Goal: Feedback & Contribution: Contribute content

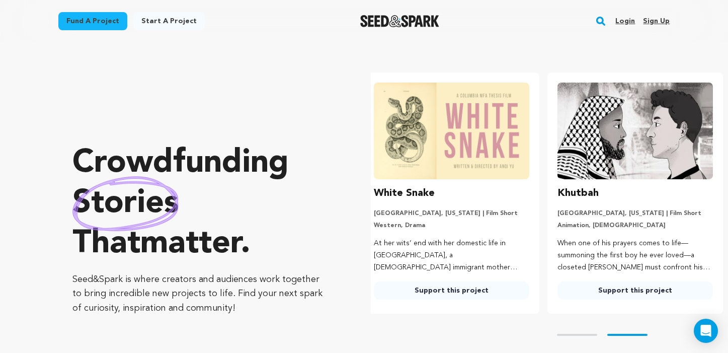
scroll to position [0, 192]
click at [627, 19] on link "Login" at bounding box center [625, 21] width 20 height 16
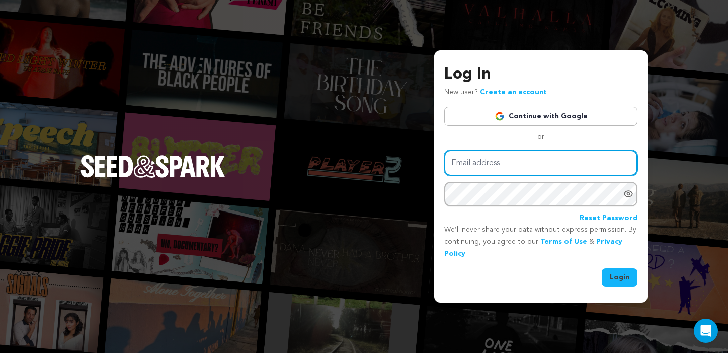
type input "novaduartemartinez@gmail.com"
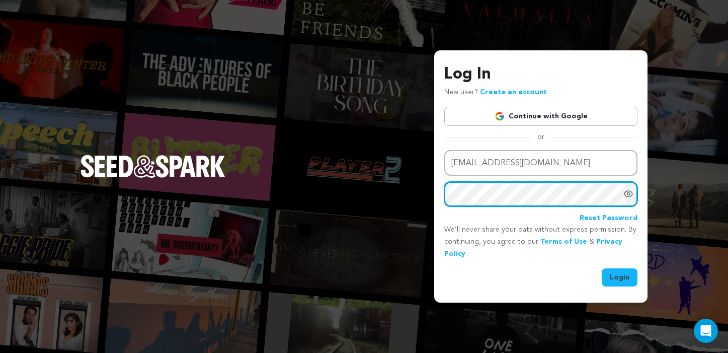
click at [620, 276] on button "Login" at bounding box center [619, 277] width 36 height 18
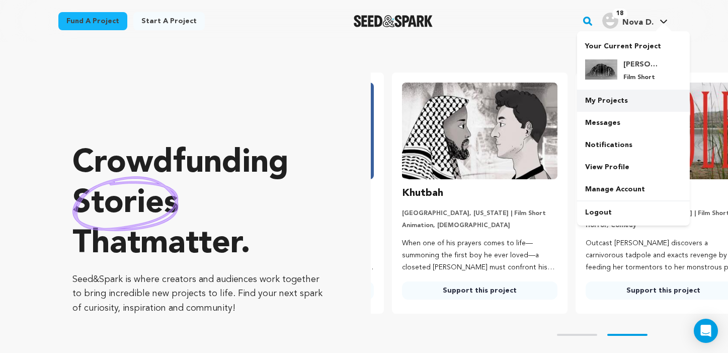
scroll to position [0, 192]
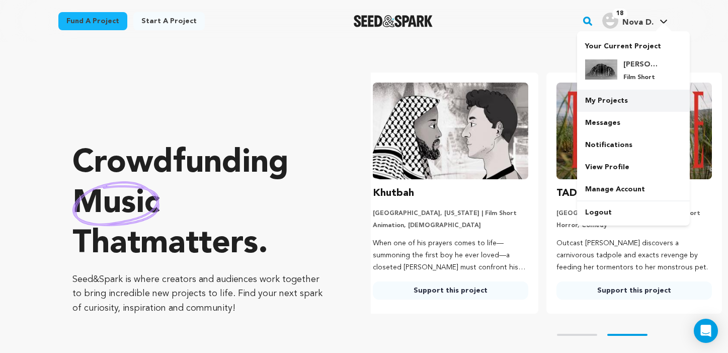
click at [625, 101] on link "My Projects" at bounding box center [633, 101] width 113 height 22
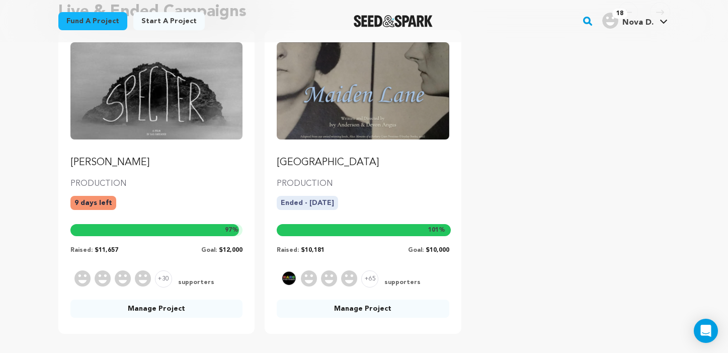
scroll to position [478, 0]
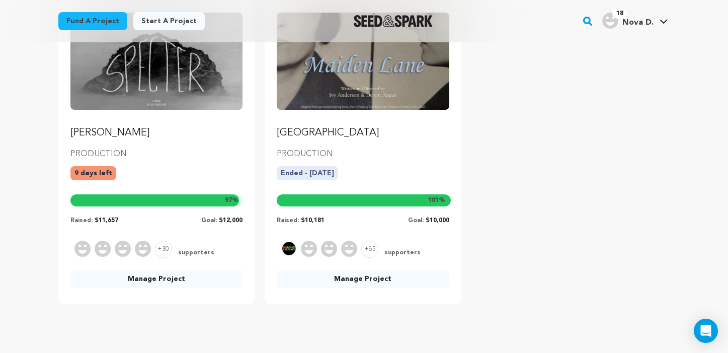
click at [156, 284] on link "Manage Project" at bounding box center [156, 279] width 172 height 18
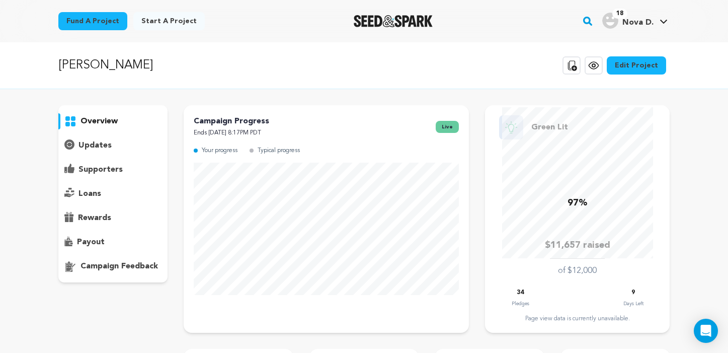
click at [109, 143] on p "updates" at bounding box center [94, 145] width 33 height 12
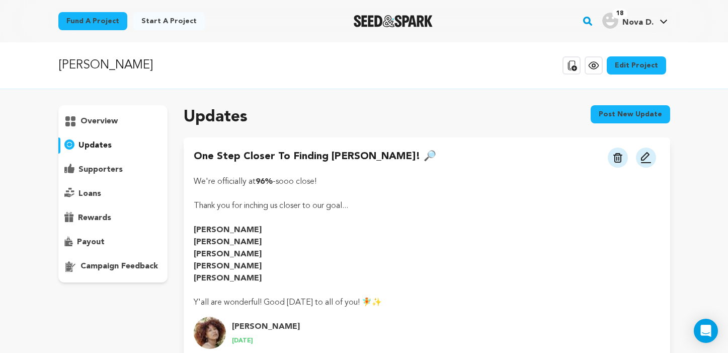
click at [661, 114] on button "Post new update" at bounding box center [629, 114] width 79 height 18
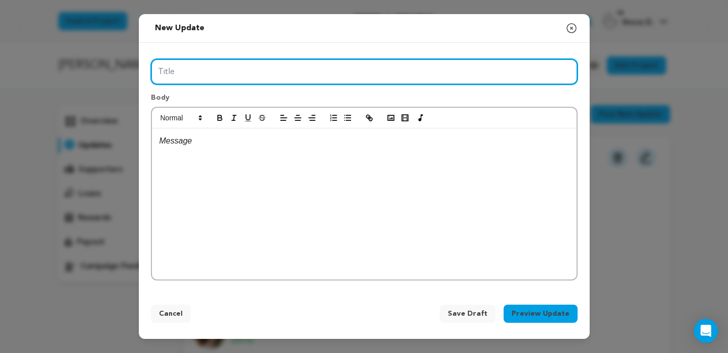
click at [290, 72] on input "Title" at bounding box center [364, 72] width 426 height 26
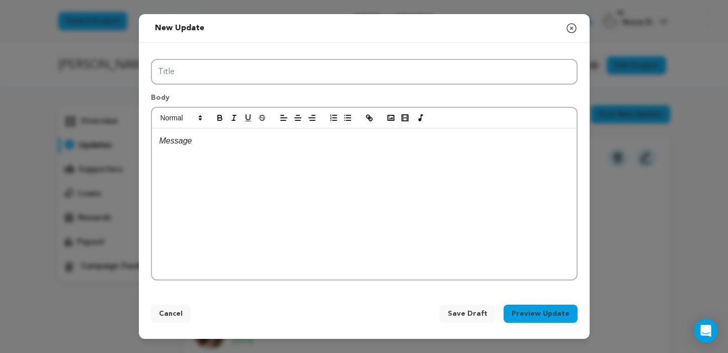
click at [575, 30] on icon "button" at bounding box center [571, 28] width 12 height 12
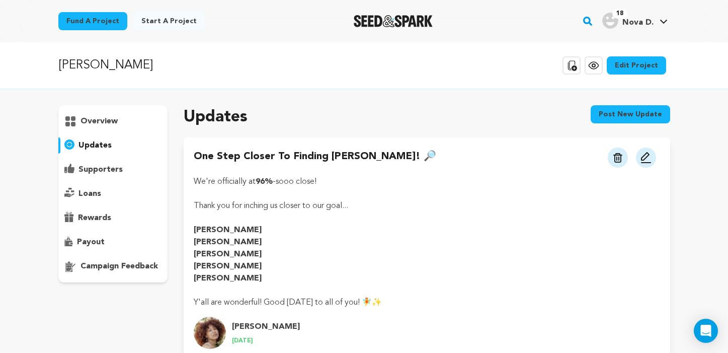
click at [100, 120] on p "overview" at bounding box center [98, 121] width 37 height 12
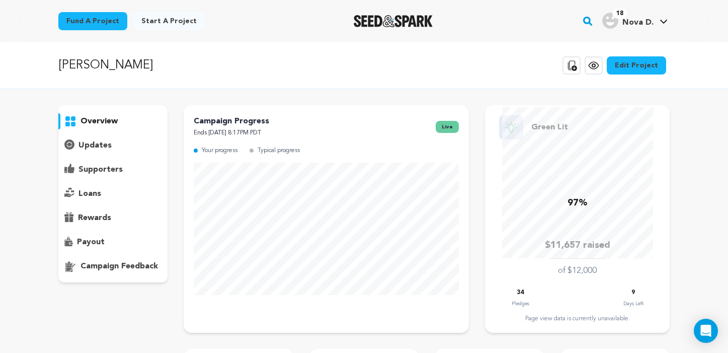
click at [115, 146] on div "updates" at bounding box center [113, 145] width 110 height 16
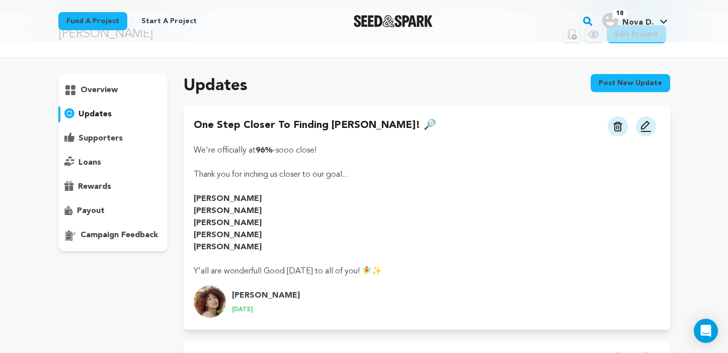
scroll to position [23, 0]
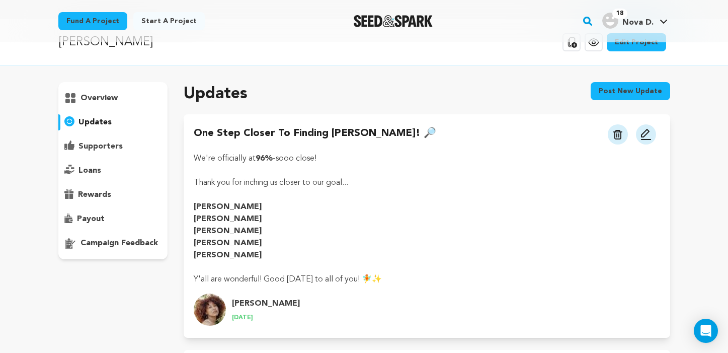
click at [114, 99] on p "overview" at bounding box center [98, 98] width 37 height 12
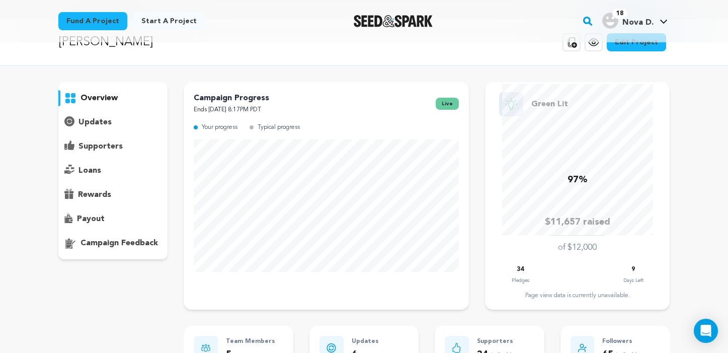
click at [96, 121] on p "updates" at bounding box center [94, 122] width 33 height 12
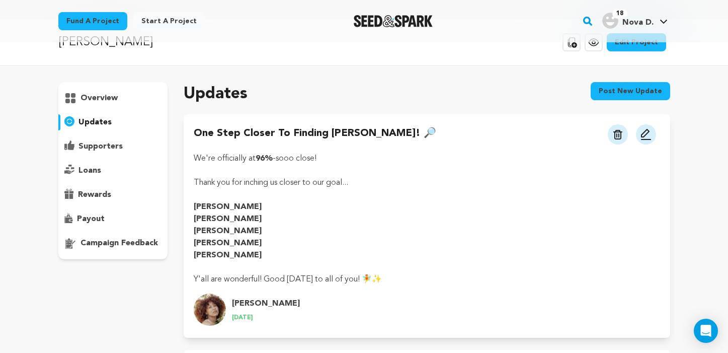
click at [111, 100] on p "overview" at bounding box center [98, 98] width 37 height 12
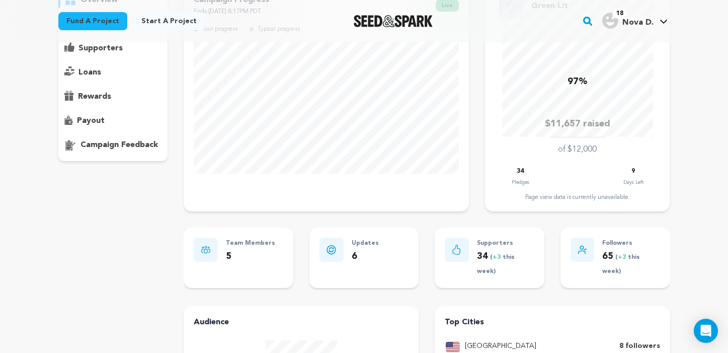
scroll to position [71, 0]
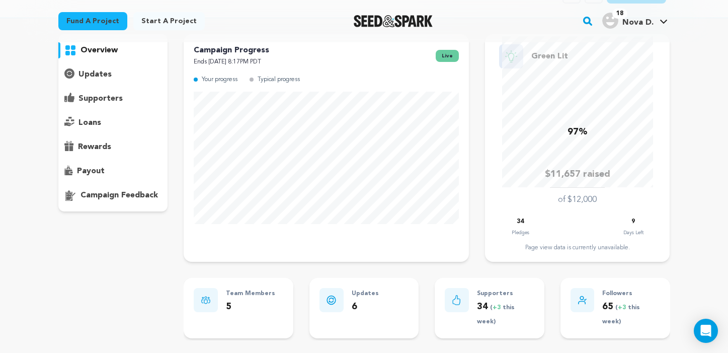
click at [102, 101] on p "supporters" at bounding box center [100, 99] width 44 height 12
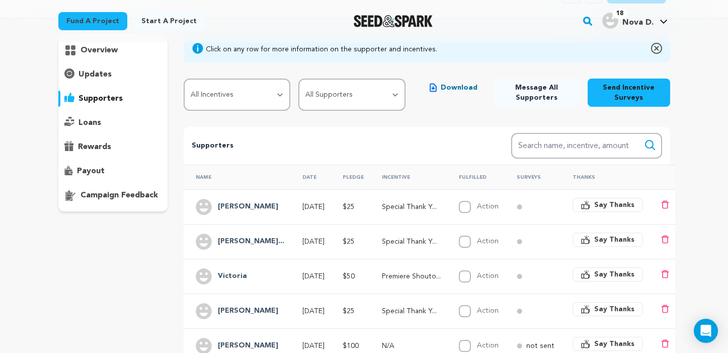
click at [90, 68] on p "updates" at bounding box center [94, 74] width 33 height 12
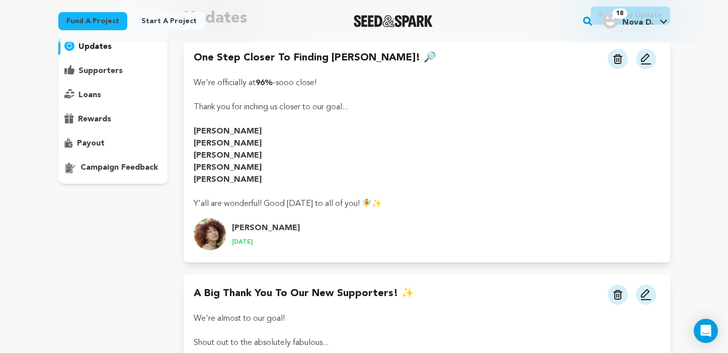
scroll to position [101, 0]
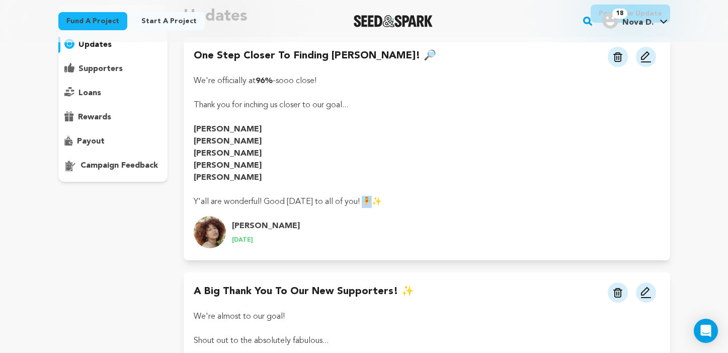
drag, startPoint x: 374, startPoint y: 201, endPoint x: 391, endPoint y: 201, distance: 17.6
click at [391, 201] on p "Y'all are wonderful! Good [DATE] to all of you! 🧚✨" at bounding box center [427, 202] width 466 height 12
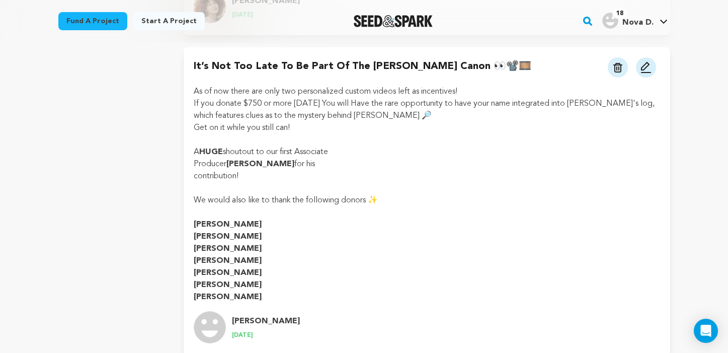
scroll to position [697, 0]
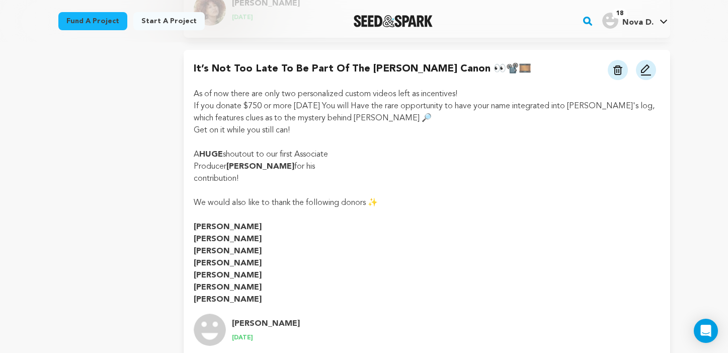
copy p "Y'all are wonderful! Good [DATE] to all of you! 🧚✨"
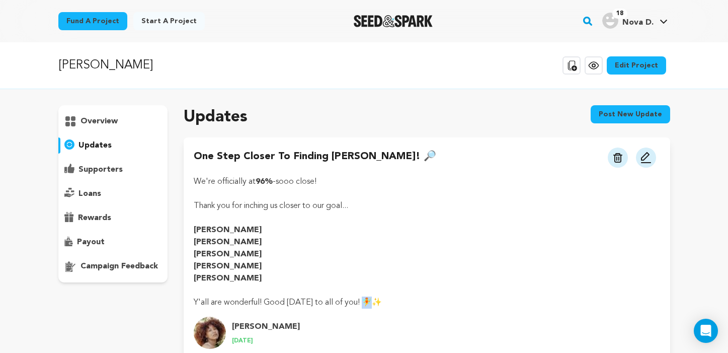
scroll to position [0, 0]
click at [625, 116] on button "Post new update" at bounding box center [629, 114] width 79 height 18
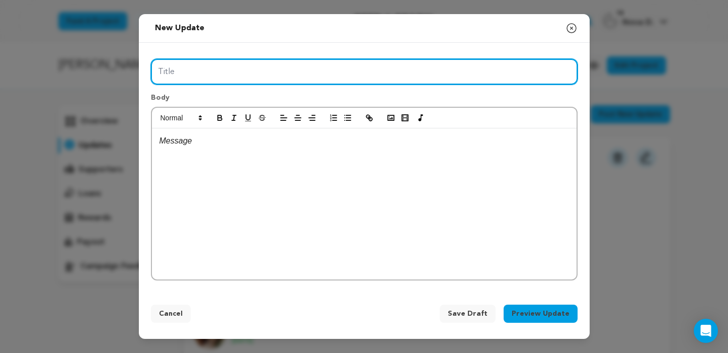
click at [368, 72] on input "Title" at bounding box center [364, 72] width 426 height 26
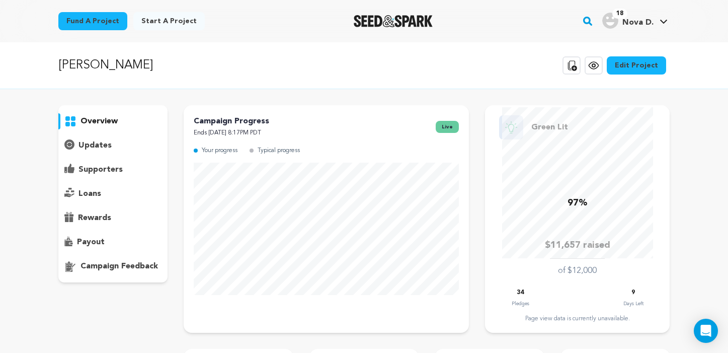
click at [110, 149] on p "updates" at bounding box center [94, 145] width 33 height 12
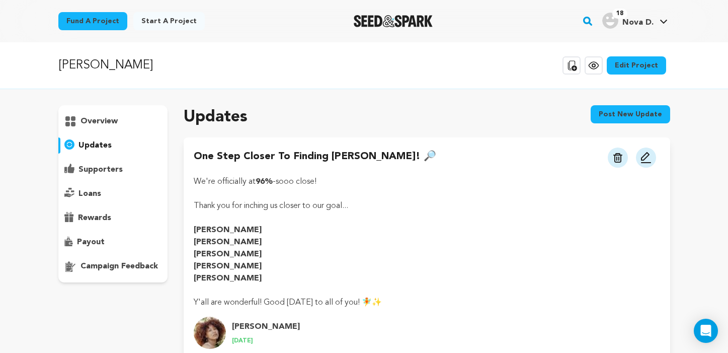
click at [647, 116] on button "Post new update" at bounding box center [629, 114] width 79 height 18
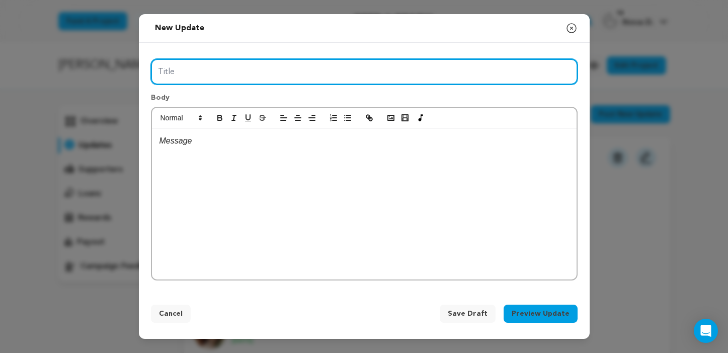
click at [385, 69] on input "Title" at bounding box center [364, 72] width 426 height 26
type input "W"
type input "We have 9 days left!"
drag, startPoint x: 248, startPoint y: 73, endPoint x: 76, endPoint y: 73, distance: 172.0
click at [76, 73] on div "New update Preview your update Close modal Title We have 9 days left! Body We h…" at bounding box center [364, 176] width 728 height 353
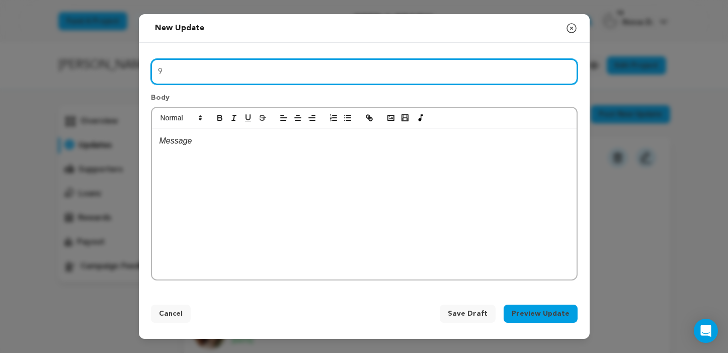
type input "9"
type input "I"
click at [253, 71] on input "We're almost to the finish line!" at bounding box center [364, 72] width 426 height 26
click at [294, 75] on input "We're almost to the finish Line!" at bounding box center [364, 72] width 426 height 26
drag, startPoint x: 283, startPoint y: 74, endPoint x: 115, endPoint y: 74, distance: 167.5
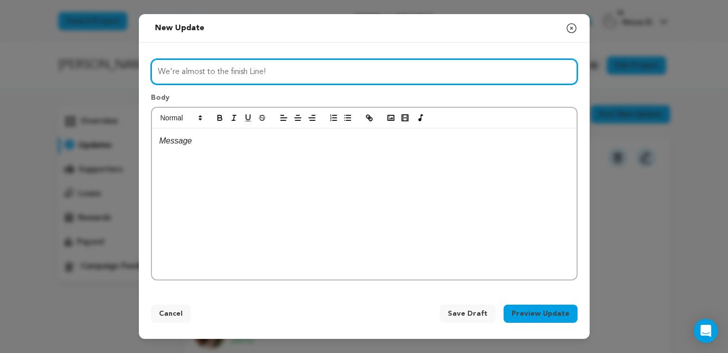
click at [115, 74] on div "New update Preview your update Close modal Title We're almost to the finish Lin…" at bounding box center [364, 176] width 728 height 353
type input "We're almost to the finish Line!"
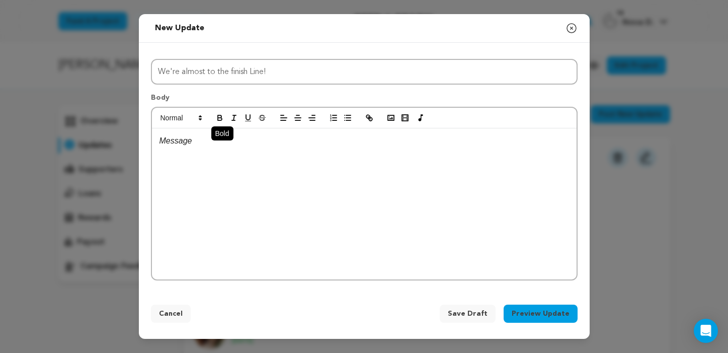
click at [218, 118] on icon "button" at bounding box center [220, 119] width 4 height 3
click at [195, 147] on div "﻿" at bounding box center [364, 203] width 424 height 151
click at [177, 137] on p "﻿" at bounding box center [363, 140] width 409 height 13
click at [221, 119] on icon "button" at bounding box center [220, 119] width 4 height 3
click at [218, 116] on icon "button" at bounding box center [220, 116] width 4 height 3
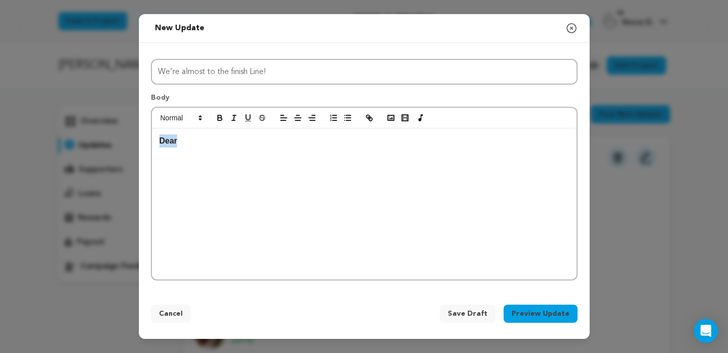
drag, startPoint x: 181, startPoint y: 143, endPoint x: 129, endPoint y: 143, distance: 51.3
click at [129, 143] on div "New update Preview your update Close modal Title We're almost to the finish Lin…" at bounding box center [364, 176] width 728 height 353
click at [219, 118] on icon "button" at bounding box center [220, 119] width 4 height 3
click at [184, 142] on p "Dear ﻿" at bounding box center [363, 140] width 409 height 13
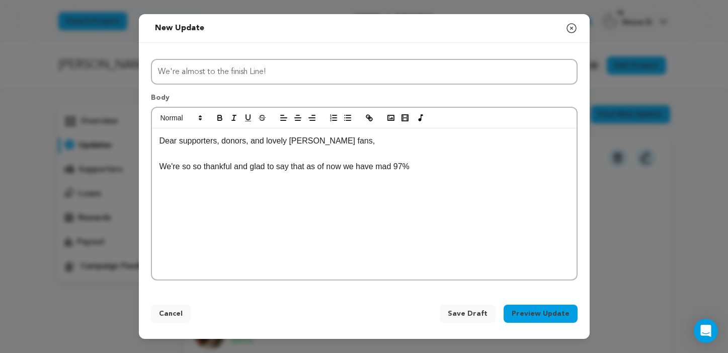
click at [394, 169] on p "We're so so thankful and glad to say that as of now we have mad 97%" at bounding box center [363, 166] width 409 height 13
click at [428, 168] on p "We're so so thankful and glad to say that as of now we have made 97%" at bounding box center [363, 166] width 409 height 13
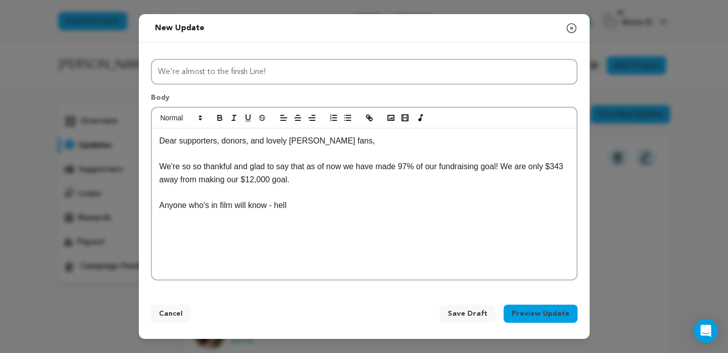
drag, startPoint x: 314, startPoint y: 205, endPoint x: 86, endPoint y: 205, distance: 227.8
click at [86, 205] on div "New update Preview your update Close modal Title We're almost to the finish Lin…" at bounding box center [364, 176] width 728 height 353
drag, startPoint x: 259, startPoint y: 206, endPoint x: 106, endPoint y: 201, distance: 153.0
click at [106, 202] on div "New update Preview your update Close modal Title We're almost to the finish Lin…" at bounding box center [364, 176] width 728 height 353
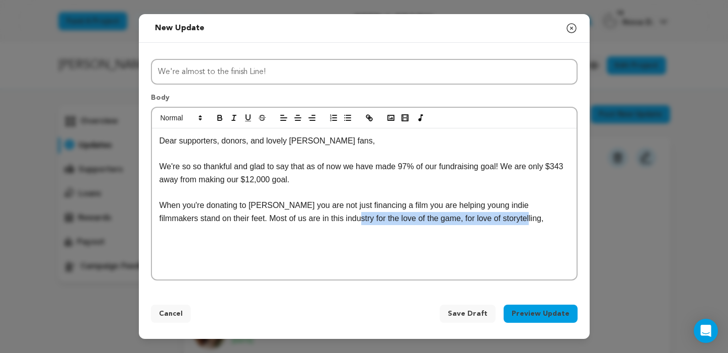
drag, startPoint x: 499, startPoint y: 217, endPoint x: 319, endPoint y: 216, distance: 180.0
click at [319, 216] on p "When you're donating to Specter you are not just financing a film you are helpi…" at bounding box center [363, 212] width 409 height 26
drag, startPoint x: 394, startPoint y: 215, endPoint x: 246, endPoint y: 214, distance: 147.8
click at [246, 214] on p "When you're donating to Specter you are not just financing a film you are helpi…" at bounding box center [363, 212] width 409 height 26
click at [206, 216] on p "When you're donating to Specter you are not just financing a film you are helpi…" at bounding box center [363, 212] width 409 height 26
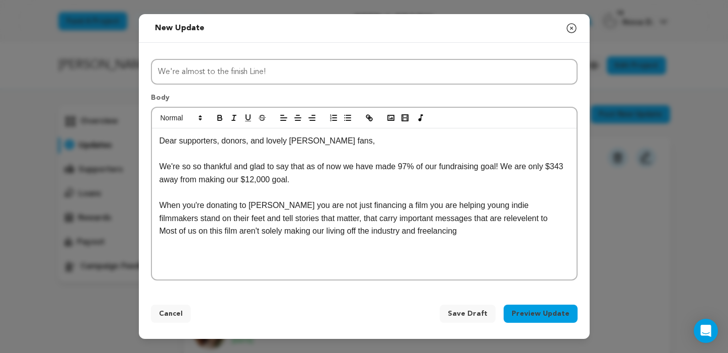
click at [485, 216] on p "When you're donating to Specter you are not just financing a film you are helpi…" at bounding box center [363, 218] width 409 height 39
click at [494, 215] on p "When you're donating to Specter you are not just financing a film you are helpi…" at bounding box center [363, 218] width 409 height 39
click at [547, 227] on p "When you're donating to Specter you are not just financing a film you are helpi…" at bounding box center [363, 218] width 409 height 39
drag, startPoint x: 541, startPoint y: 228, endPoint x: 442, endPoint y: 229, distance: 99.6
click at [442, 229] on p "When you're donating to Specter you are not just financing a film you are helpi…" at bounding box center [363, 218] width 409 height 39
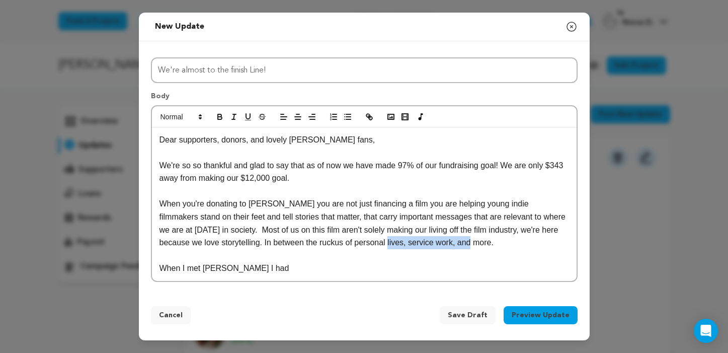
drag, startPoint x: 479, startPoint y: 244, endPoint x: 379, endPoint y: 241, distance: 99.6
click at [379, 241] on p "When you're donating to Specter you are not just financing a film you are helpi…" at bounding box center [363, 222] width 409 height 51
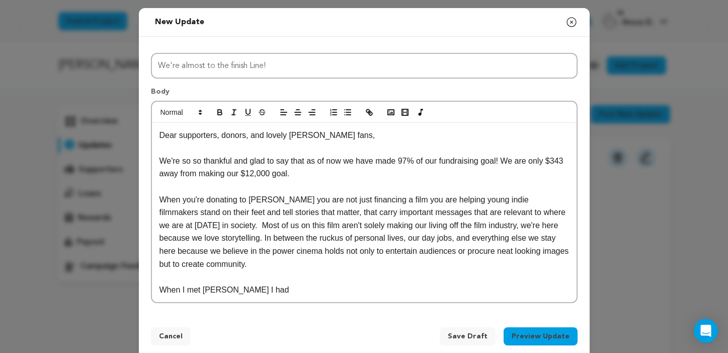
click at [291, 288] on p "When I met Sabrina Ghidossi I had" at bounding box center [363, 289] width 409 height 13
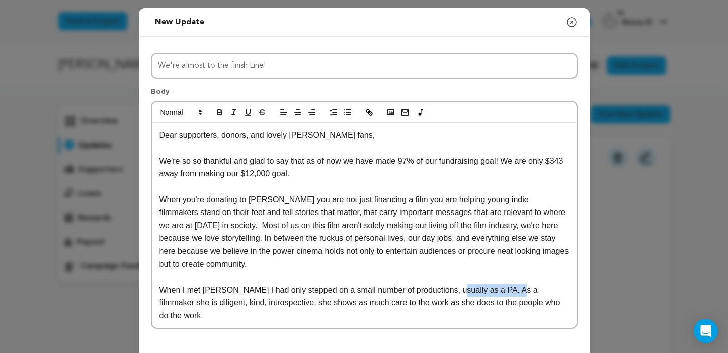
drag, startPoint x: 515, startPoint y: 286, endPoint x: 458, endPoint y: 287, distance: 57.3
click at [458, 287] on p "When I met Sabrina Ghidossi I had only stepped on a small number of productions…" at bounding box center [363, 302] width 409 height 39
click at [567, 283] on p "When I met Sabrina Ghidossi I had only stepped on a small number of productions…" at bounding box center [363, 302] width 409 height 39
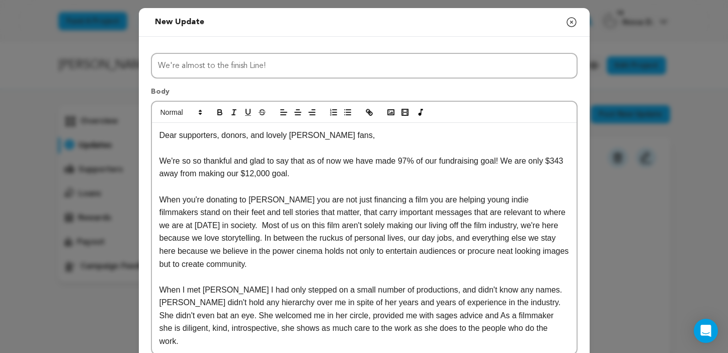
click at [422, 311] on p "When I met Sabrina Ghidossi I had only stepped on a small number of productions…" at bounding box center [363, 315] width 409 height 64
click at [434, 321] on p "When I met Sabrina Ghidossi I had only stepped on a small number of productions…" at bounding box center [363, 315] width 409 height 64
drag, startPoint x: 424, startPoint y: 312, endPoint x: 401, endPoint y: 312, distance: 22.6
click at [401, 312] on p "When I met Sabrina Ghidossi I had only stepped on a small number of productions…" at bounding box center [363, 315] width 409 height 64
click at [459, 312] on p "When I met Sabrina Ghidossi I had only stepped on a small number of productions…" at bounding box center [363, 308] width 409 height 51
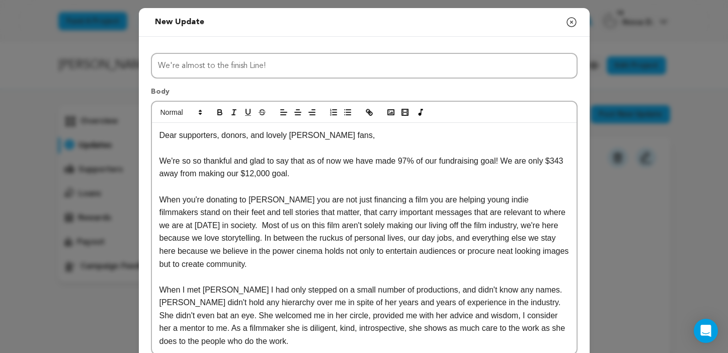
click at [318, 335] on p "When I met Sabrina Ghidossi I had only stepped on a small number of productions…" at bounding box center [363, 315] width 409 height 64
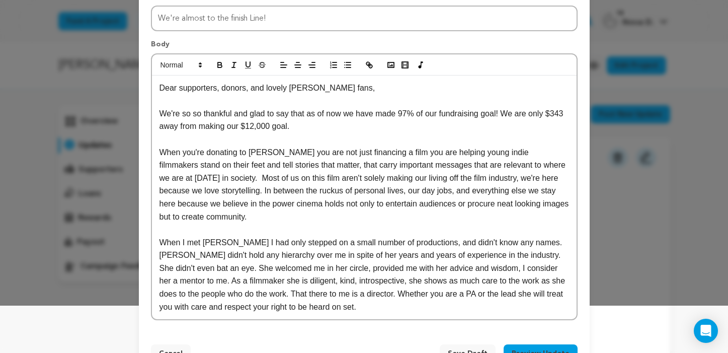
scroll to position [56, 0]
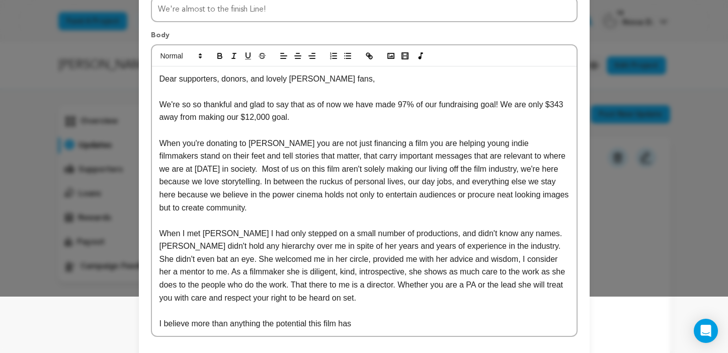
drag, startPoint x: 375, startPoint y: 313, endPoint x: 189, endPoint y: 314, distance: 186.1
click at [189, 317] on p "I believe more than anything the potential this film has" at bounding box center [363, 323] width 409 height 13
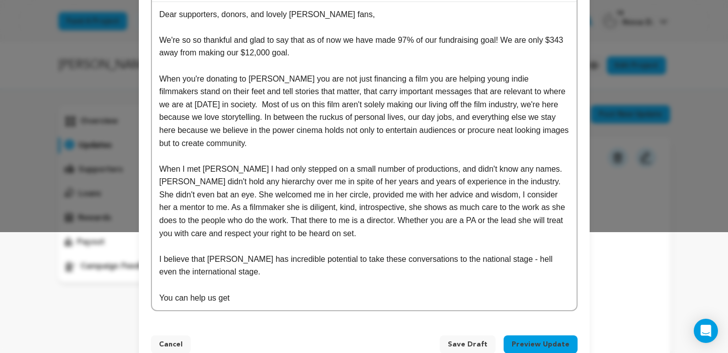
scroll to position [122, 0]
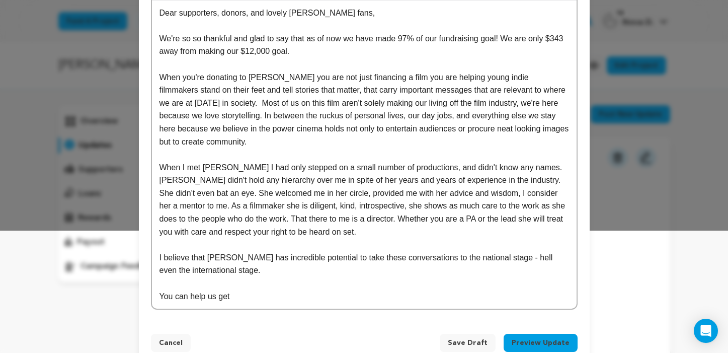
drag, startPoint x: 242, startPoint y: 292, endPoint x: 19, endPoint y: 273, distance: 223.6
click at [19, 273] on div "New update Preview your update Close modal Title We're almost to the finish Lin…" at bounding box center [364, 127] width 728 height 498
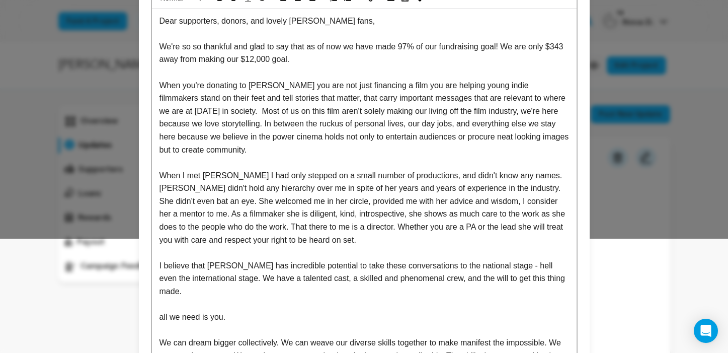
scroll to position [185, 0]
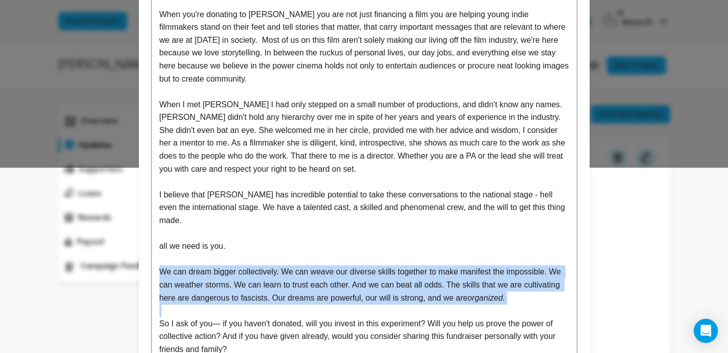
drag, startPoint x: 158, startPoint y: 250, endPoint x: 542, endPoint y: 293, distance: 386.0
click at [542, 293] on div "Dear supporters, donors, and lovely Specter fans, We're so so thankful and glad…" at bounding box center [364, 156] width 424 height 437
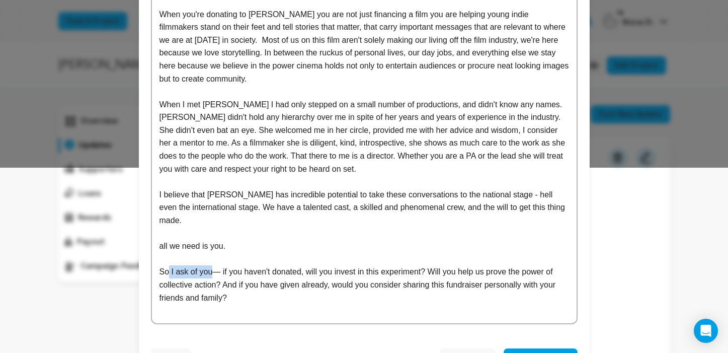
drag, startPoint x: 169, startPoint y: 254, endPoint x: 215, endPoint y: 250, distance: 45.9
click at [215, 265] on p "So I ask of you— if you haven't donated, will you invest in this experiment? Wi…" at bounding box center [363, 284] width 409 height 39
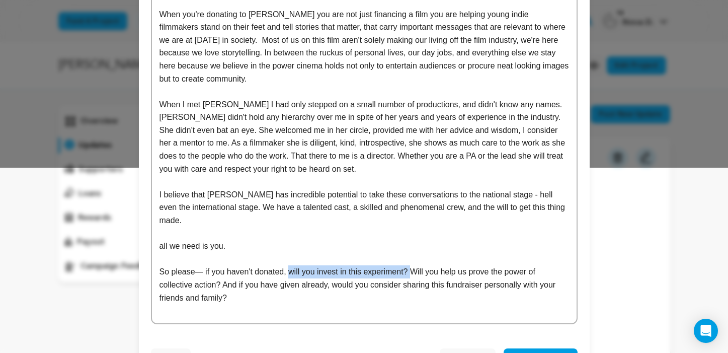
drag, startPoint x: 289, startPoint y: 253, endPoint x: 411, endPoint y: 250, distance: 122.2
click at [411, 265] on p "So please— if you haven't donated, will you invest in this experiment? Will you…" at bounding box center [363, 284] width 409 height 39
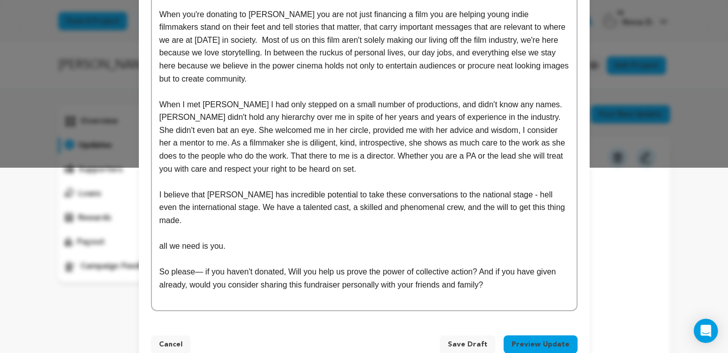
click at [295, 265] on p "So please— if you haven't donated, Will you help us prove the power of collecti…" at bounding box center [363, 278] width 409 height 26
click at [499, 265] on p "So please— if you haven't donated, will you help us prove the power of collecti…" at bounding box center [363, 278] width 409 height 26
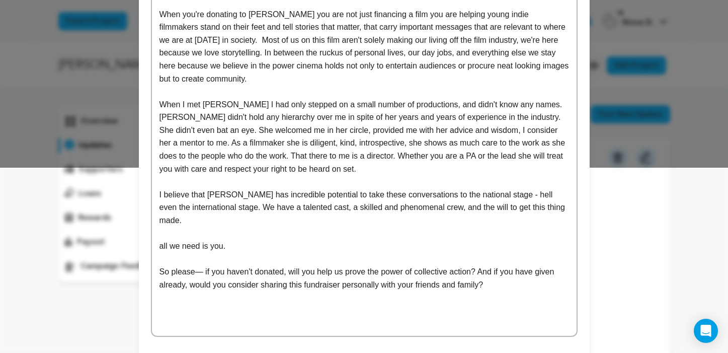
drag, startPoint x: 507, startPoint y: 272, endPoint x: 414, endPoint y: 285, distance: 93.9
click at [415, 285] on div "Dear supporters, donors, and lovely Specter fans, We're so so thankful and glad…" at bounding box center [364, 137] width 424 height 398
click at [408, 304] on p at bounding box center [363, 310] width 409 height 13
drag, startPoint x: 232, startPoint y: 318, endPoint x: 130, endPoint y: 317, distance: 101.6
click at [130, 317] on div "New update Preview your update Close modal Title We're almost to the finish Lin…" at bounding box center [364, 122] width 728 height 614
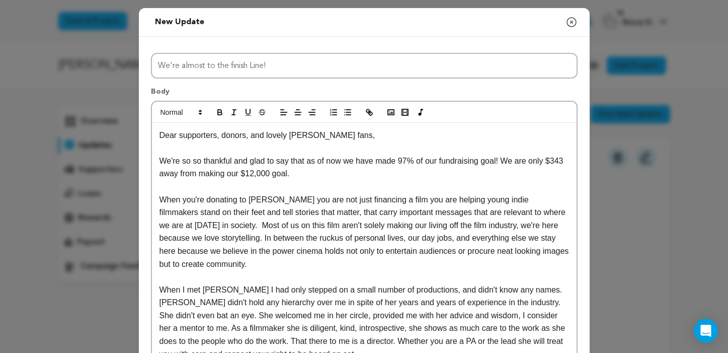
scroll to position [0, 0]
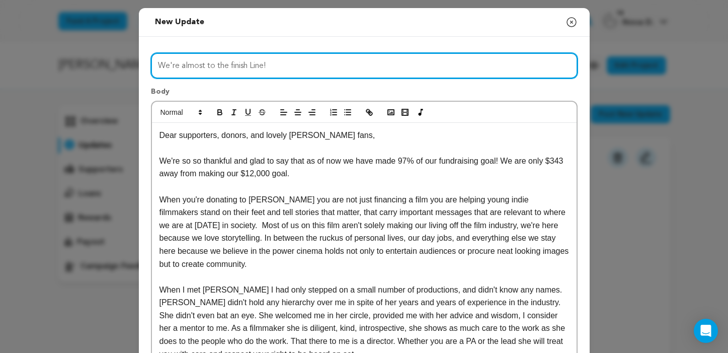
click at [275, 65] on input "We're almost to the finish Line!" at bounding box center [364, 66] width 426 height 26
drag, startPoint x: 294, startPoint y: 65, endPoint x: 193, endPoint y: 44, distance: 103.2
click at [193, 44] on div "Title We're almost to the finish Line! Body Dear supporters, donors, and lovely…" at bounding box center [364, 311] width 451 height 549
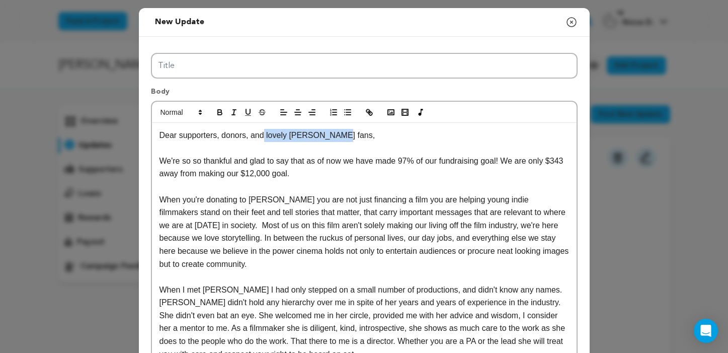
drag, startPoint x: 267, startPoint y: 136, endPoint x: 337, endPoint y: 138, distance: 70.9
click at [337, 138] on p "Dear supporters, donors, and lovely Specter fans," at bounding box center [363, 135] width 409 height 13
click at [353, 144] on p at bounding box center [363, 147] width 409 height 13
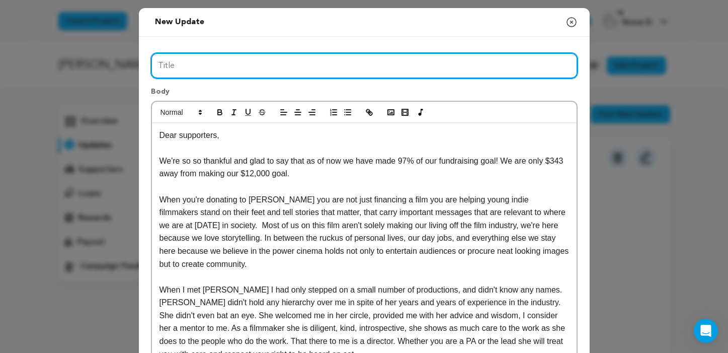
click at [285, 60] on input "Title" at bounding box center [364, 66] width 426 height 26
type input "W"
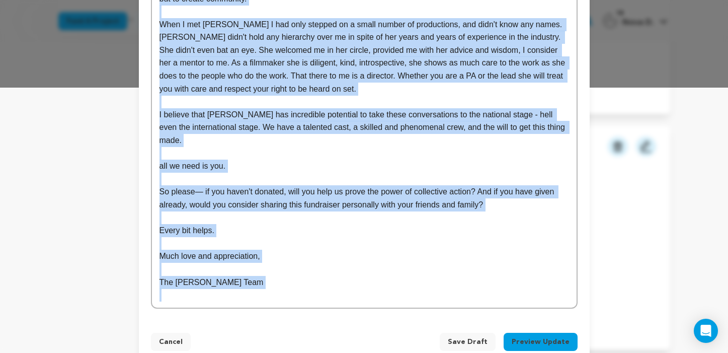
scroll to position [308, 0]
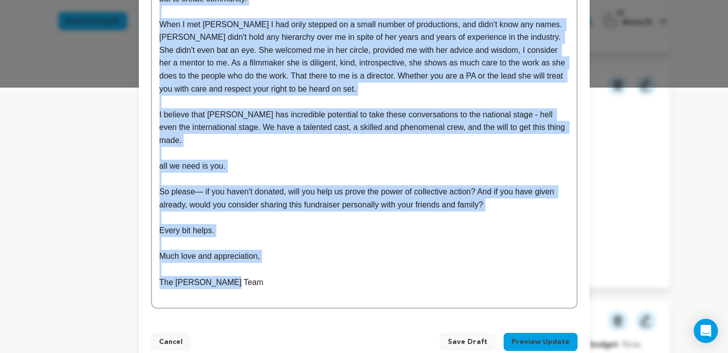
drag, startPoint x: 159, startPoint y: 134, endPoint x: 319, endPoint y: 262, distance: 204.3
click at [319, 262] on div "Dear supporters, We're so so thankful and glad to say that as of now we have ma…" at bounding box center [364, 83] width 424 height 450
copy div "Dear supporters, We're so so thankful and glad to say that as of now we have ma…"
click at [319, 276] on p "The Specter Team" at bounding box center [363, 282] width 409 height 13
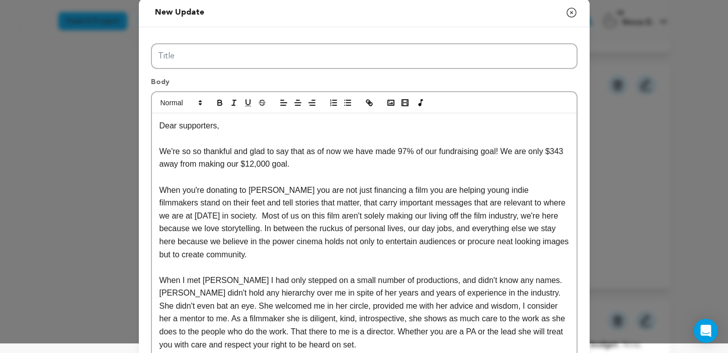
scroll to position [0, 0]
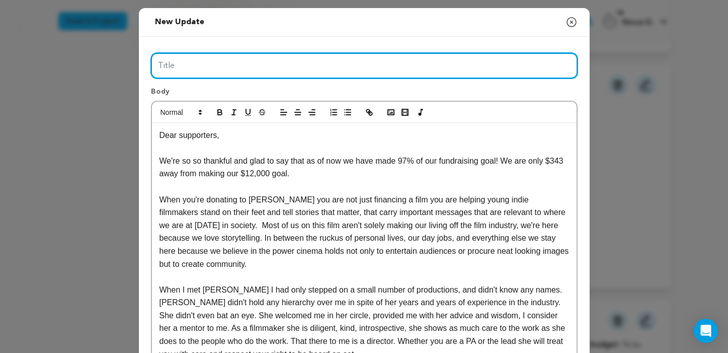
click at [275, 60] on input "Title" at bounding box center [364, 66] width 426 height 26
paste input "You’ve Got Us This Far — Let’s Finish Strong Together"
type input "You’ve Got Us This Far — Let’s Finish Strong Together 💌"
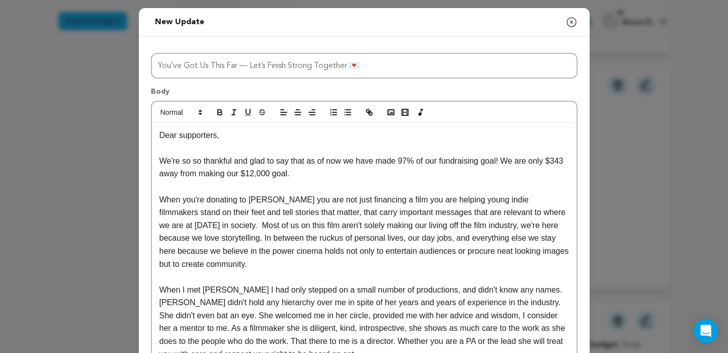
click at [317, 83] on div "Body Dear supporters, We're so so thankful and glad to say that as of now we ha…" at bounding box center [364, 325] width 426 height 495
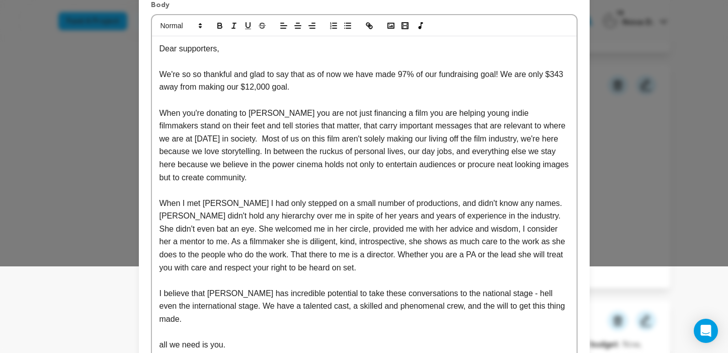
scroll to position [87, 0]
drag, startPoint x: 400, startPoint y: 72, endPoint x: 503, endPoint y: 72, distance: 103.6
click at [503, 72] on p "We're so so thankful and glad to say that as of now we have made 97% of our fun…" at bounding box center [363, 80] width 409 height 26
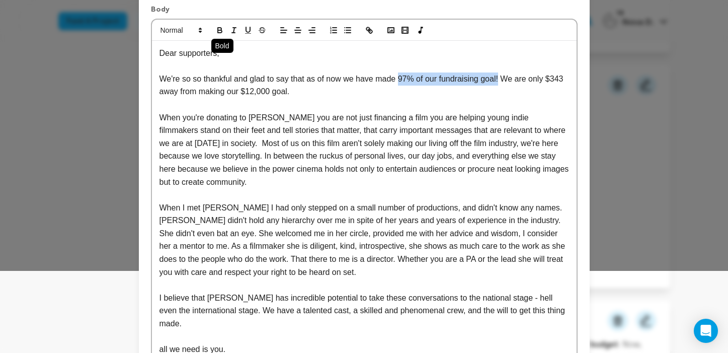
click at [217, 36] on button "button" at bounding box center [220, 30] width 14 height 12
drag, startPoint x: 507, startPoint y: 78, endPoint x: 515, endPoint y: 90, distance: 13.8
click at [515, 90] on p "We're so so thankful and glad to say that as of now we have made 97% of our fun…" at bounding box center [363, 85] width 409 height 26
click at [221, 28] on icon "button" at bounding box center [219, 30] width 9 height 9
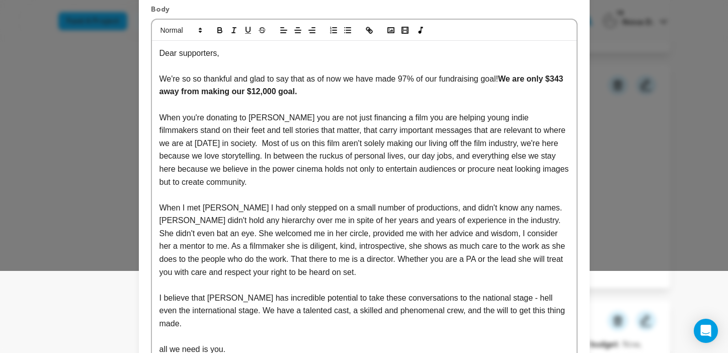
click at [344, 115] on p "When you're donating to Specter you are not just financing a film you are helpi…" at bounding box center [363, 149] width 409 height 77
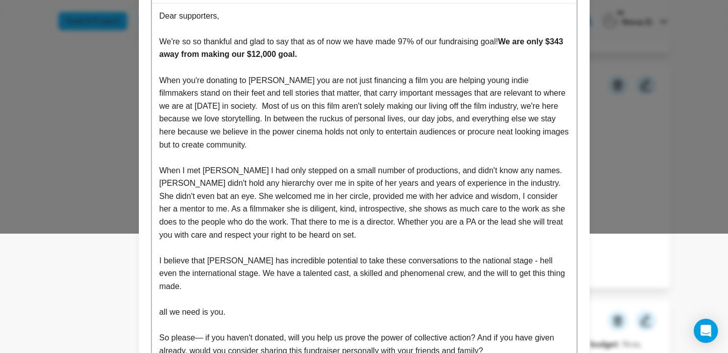
scroll to position [112, 0]
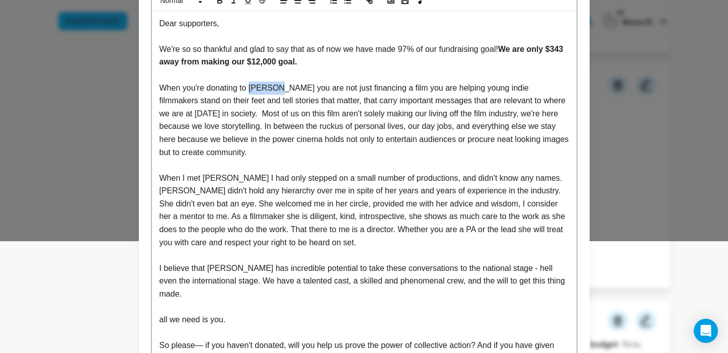
drag, startPoint x: 251, startPoint y: 83, endPoint x: 280, endPoint y: 85, distance: 28.7
click at [280, 85] on p "When you're donating to Specter you are not just financing a film you are helpi…" at bounding box center [363, 119] width 409 height 77
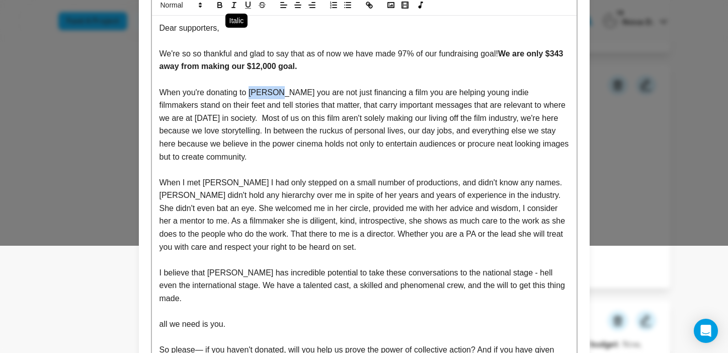
click at [237, 8] on icon "button" at bounding box center [233, 5] width 9 height 9
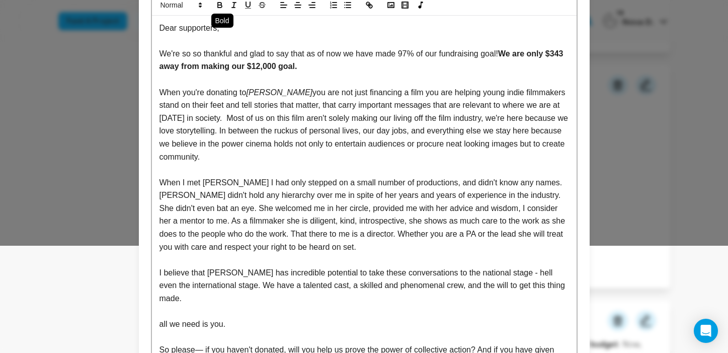
click at [218, 9] on icon "button" at bounding box center [219, 5] width 9 height 9
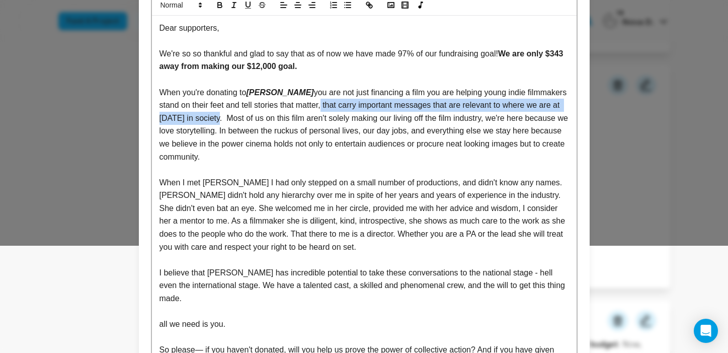
drag, startPoint x: 300, startPoint y: 105, endPoint x: 217, endPoint y: 116, distance: 84.3
click at [217, 116] on p "When you're donating to Specter you are not just financing a film you are helpi…" at bounding box center [363, 124] width 409 height 77
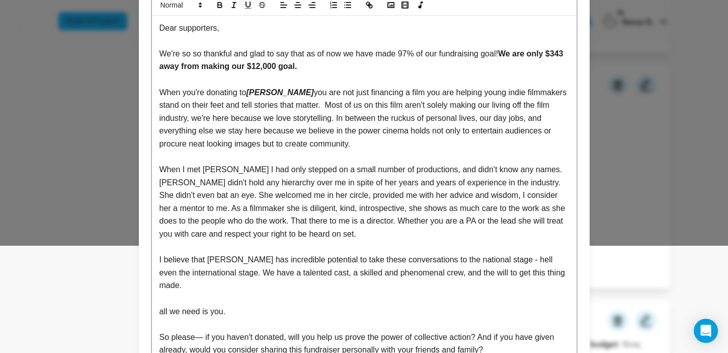
click at [314, 143] on p "When you're donating to Specter you are not just financing a film you are helpi…" at bounding box center [363, 118] width 409 height 64
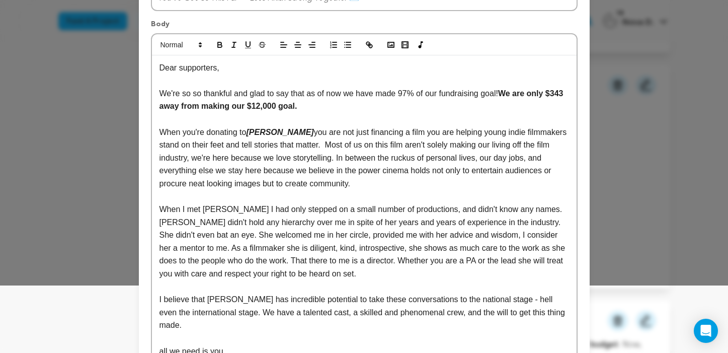
scroll to position [111, 0]
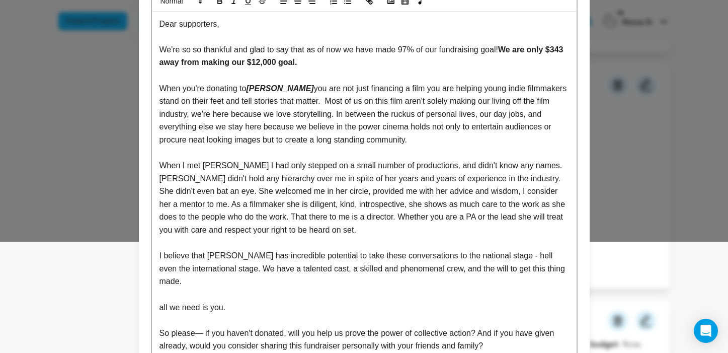
click at [418, 137] on p "When you're donating to Specter you are not just financing a film you are helpi…" at bounding box center [363, 114] width 409 height 64
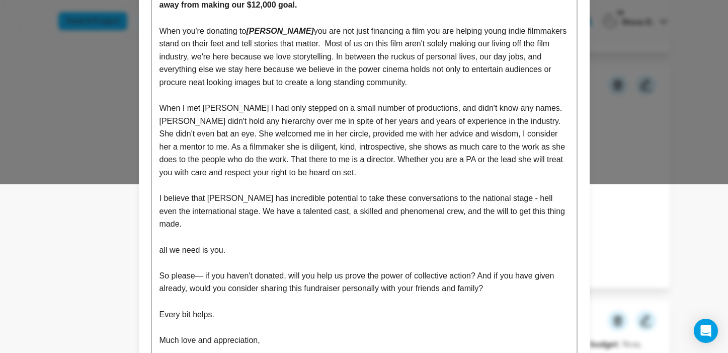
scroll to position [173, 0]
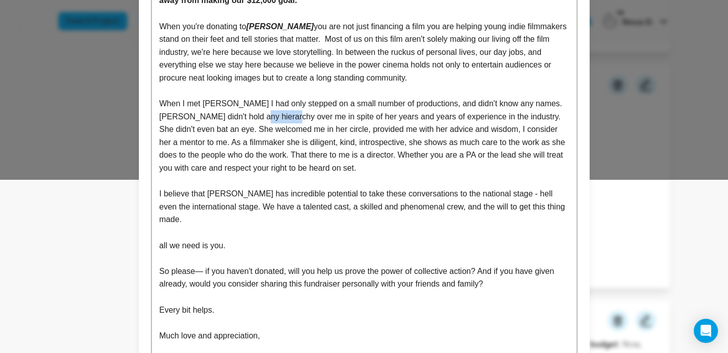
drag, startPoint x: 279, startPoint y: 114, endPoint x: 247, endPoint y: 116, distance: 31.7
click at [247, 116] on p "When I met Sabrina Ghidossi I had only stepped on a small number of productions…" at bounding box center [363, 135] width 409 height 77
click at [289, 129] on p "When I met Sabrina Ghidossi I had only stepped on a small number of productions…" at bounding box center [363, 135] width 409 height 77
drag, startPoint x: 207, startPoint y: 138, endPoint x: 186, endPoint y: 139, distance: 20.6
click at [186, 139] on p "When I met Sabrina Ghidossi I had only stepped on a small number of productions…" at bounding box center [363, 135] width 409 height 77
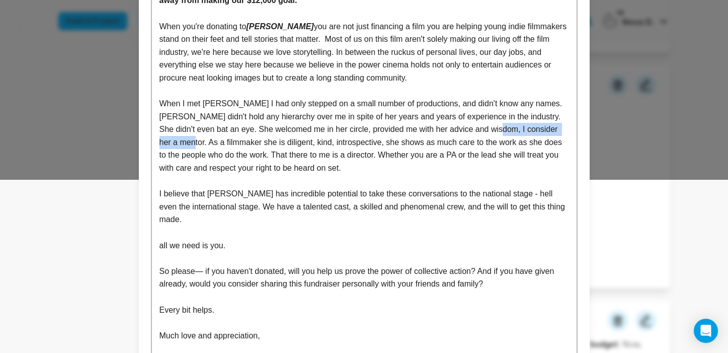
drag, startPoint x: 484, startPoint y: 126, endPoint x: 185, endPoint y: 138, distance: 298.9
click at [185, 138] on p "When I met Sabrina Ghidossi I had only stepped on a small number of productions…" at bounding box center [363, 135] width 409 height 77
click at [337, 126] on p "When I met Sabrina Ghidossi I had only stepped on a small number of productions…" at bounding box center [363, 135] width 409 height 77
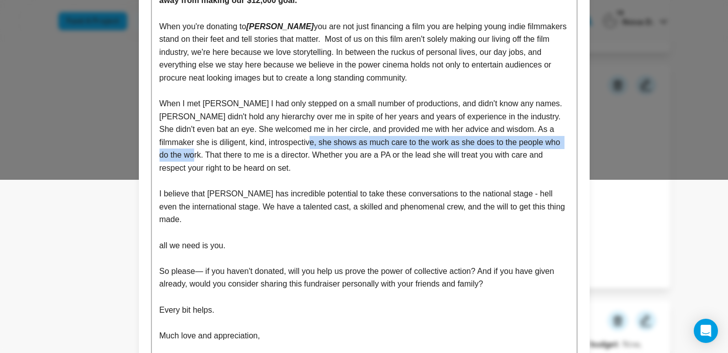
drag, startPoint x: 286, startPoint y: 138, endPoint x: 178, endPoint y: 151, distance: 108.4
click at [178, 151] on p "When I met Sabrina Ghidossi I had only stepped on a small number of productions…" at bounding box center [363, 135] width 409 height 77
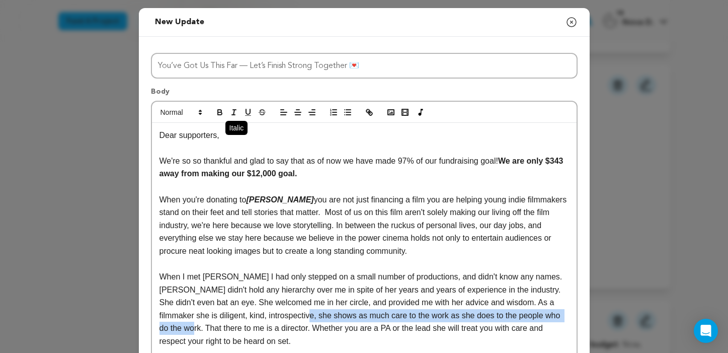
scroll to position [0, 0]
click at [225, 111] on button "button" at bounding box center [220, 112] width 14 height 12
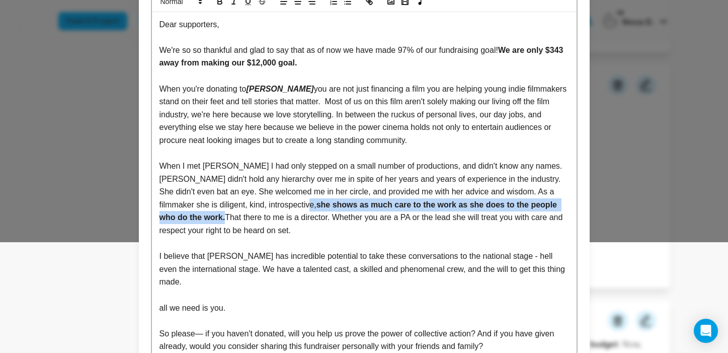
scroll to position [123, 0]
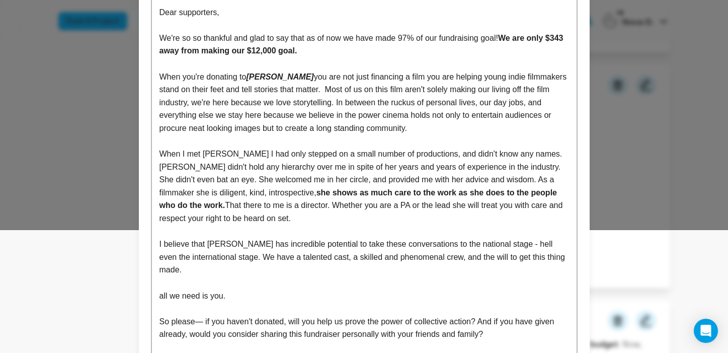
click at [292, 210] on p "When I met Sabrina Ghidossi I had only stepped on a small number of productions…" at bounding box center [363, 185] width 409 height 77
drag, startPoint x: 548, startPoint y: 188, endPoint x: 556, endPoint y: 188, distance: 8.5
click at [556, 188] on strong "she shows as much care to the work as she does to the people who do the work." at bounding box center [359, 199] width 400 height 22
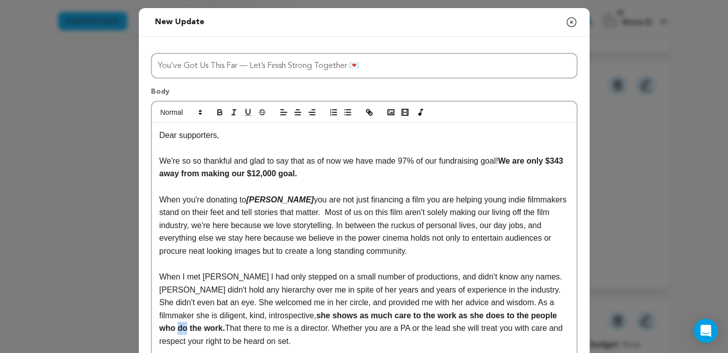
scroll to position [0, 0]
click at [234, 110] on line "button" at bounding box center [233, 112] width 1 height 5
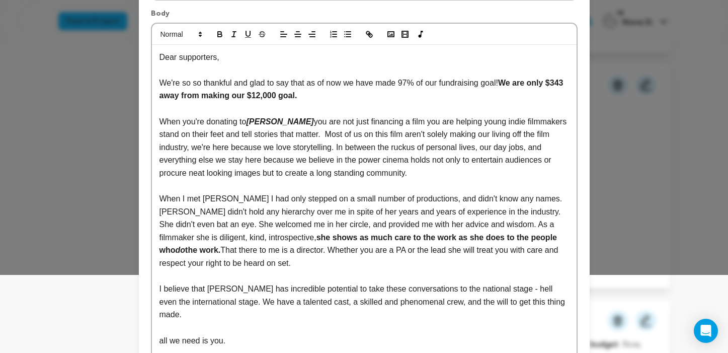
scroll to position [109, 0]
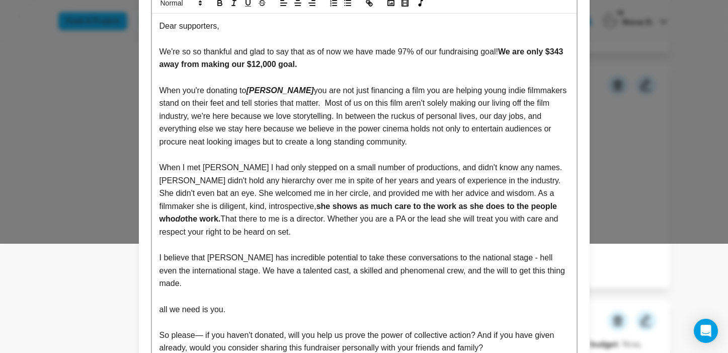
click at [271, 202] on p "When I met Sabrina Ghidossi I had only stepped on a small number of productions…" at bounding box center [363, 199] width 409 height 77
drag, startPoint x: 195, startPoint y: 214, endPoint x: 306, endPoint y: 217, distance: 111.2
click at [306, 217] on p "When I met Sabrina Ghidossi I had only stepped on a small number of productions…" at bounding box center [363, 199] width 409 height 77
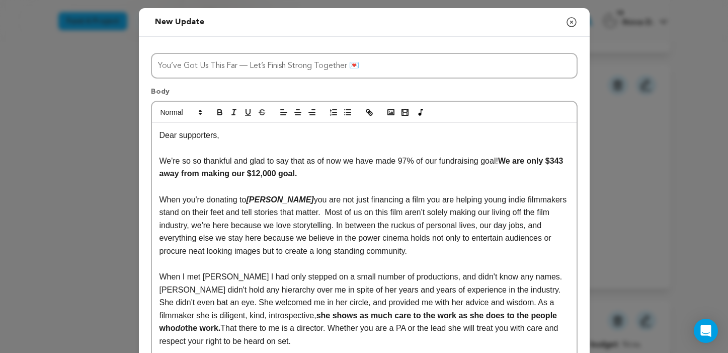
scroll to position [0, 0]
click at [221, 108] on icon "button" at bounding box center [219, 112] width 9 height 9
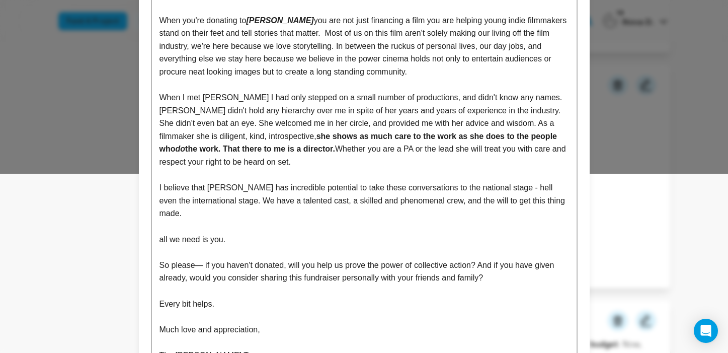
scroll to position [192, 0]
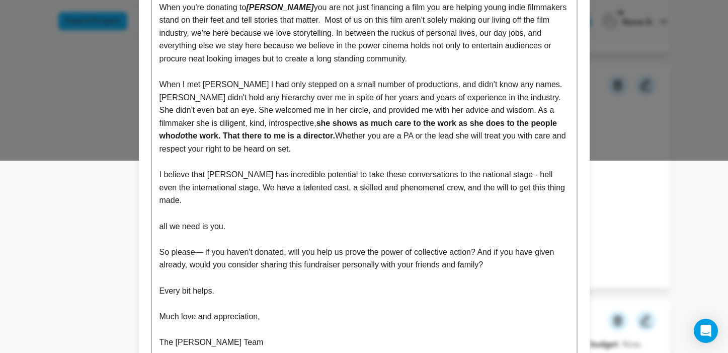
click at [309, 174] on p "I believe that Specter has incredible potential to take these conversations to …" at bounding box center [363, 187] width 409 height 39
click at [426, 168] on p "I believe that Specter has incredible potential to take these conversations to …" at bounding box center [363, 187] width 409 height 39
drag, startPoint x: 231, startPoint y: 209, endPoint x: 141, endPoint y: 210, distance: 90.5
click at [141, 210] on div "Title You’ve Got Us This Far — Let’s Finish Strong Together 💌 Body Dear support…" at bounding box center [364, 113] width 451 height 536
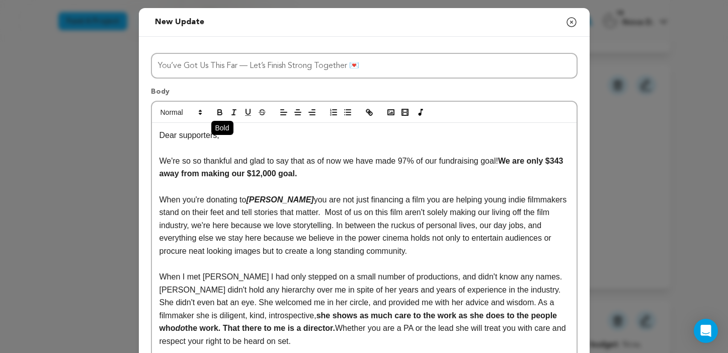
scroll to position [0, 0]
click at [216, 115] on icon "button" at bounding box center [219, 112] width 9 height 9
click at [232, 115] on line "button" at bounding box center [233, 115] width 3 height 0
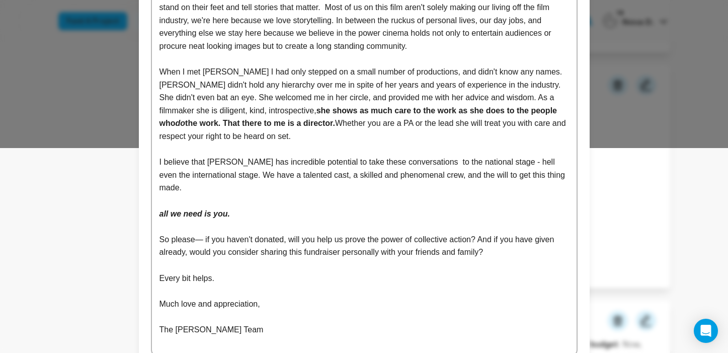
scroll to position [233, 0]
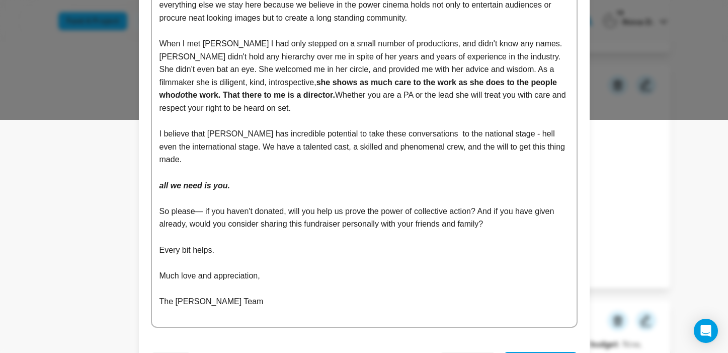
click at [246, 205] on p "So please— if you haven't donated, will you help us prove the power of collecti…" at bounding box center [363, 218] width 409 height 26
drag, startPoint x: 158, startPoint y: 277, endPoint x: 229, endPoint y: 276, distance: 71.4
click at [229, 276] on div "Dear supporters, We're so so thankful and glad to say that as of now we have ma…" at bounding box center [364, 108] width 424 height 437
click at [229, 295] on p "The Specter Team" at bounding box center [363, 301] width 409 height 13
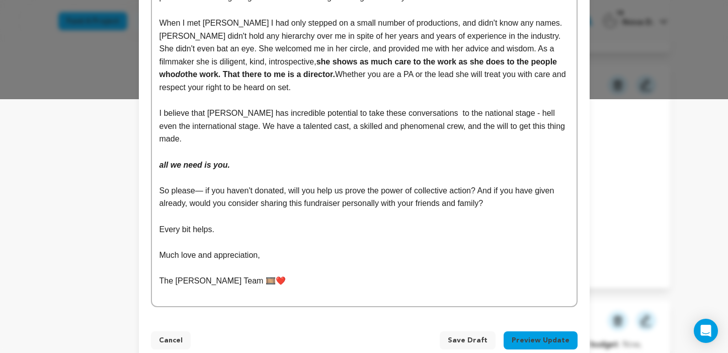
scroll to position [252, 0]
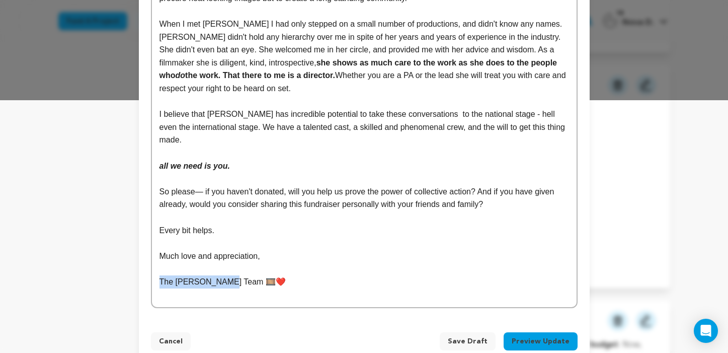
drag, startPoint x: 226, startPoint y: 261, endPoint x: 144, endPoint y: 260, distance: 82.0
click at [144, 260] on div "Title You’ve Got Us This Far — Let’s Finish Strong Together 💌 Body Dear support…" at bounding box center [364, 52] width 451 height 536
drag, startPoint x: 207, startPoint y: 260, endPoint x: 237, endPoint y: 260, distance: 30.7
click at [237, 275] on p "Nova Duarte 🎞️❤️" at bounding box center [363, 281] width 409 height 13
copy p "🎞️❤️"
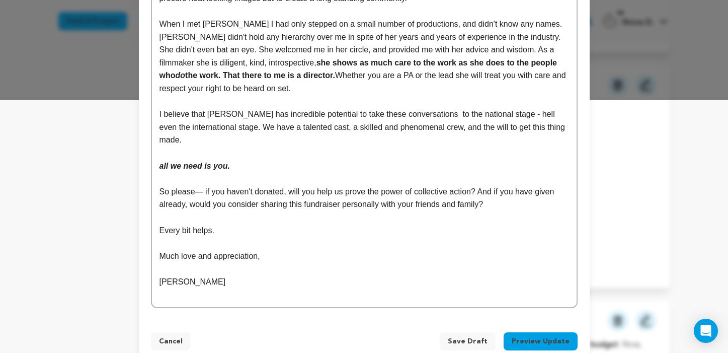
click at [268, 249] on p "Much love and appreciation," at bounding box center [363, 255] width 409 height 13
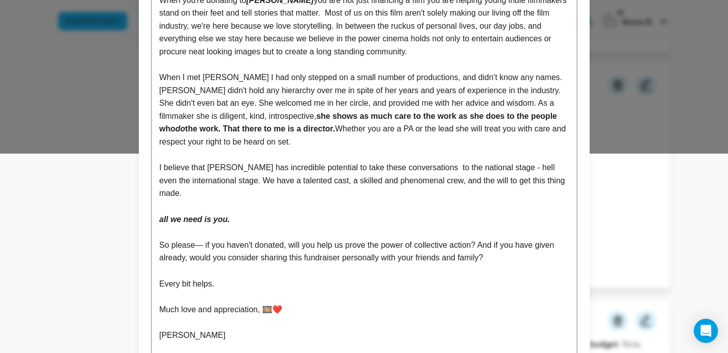
scroll to position [228, 0]
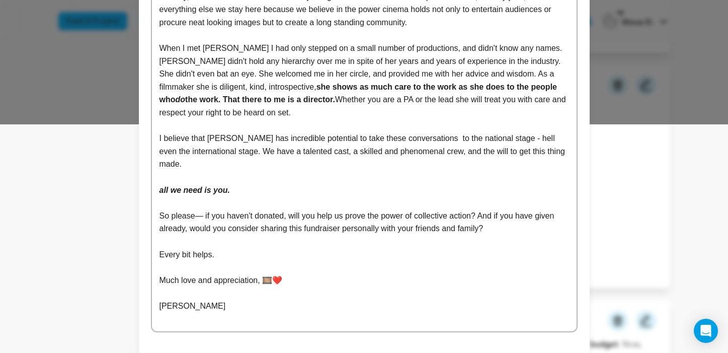
click at [223, 299] on p "Nova Duarte" at bounding box center [363, 305] width 409 height 13
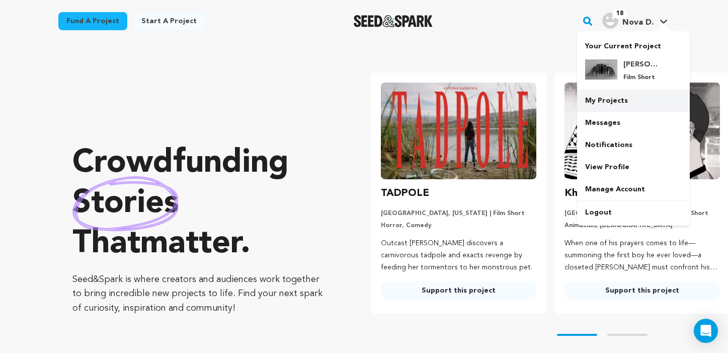
click at [627, 91] on link "My Projects" at bounding box center [633, 101] width 113 height 22
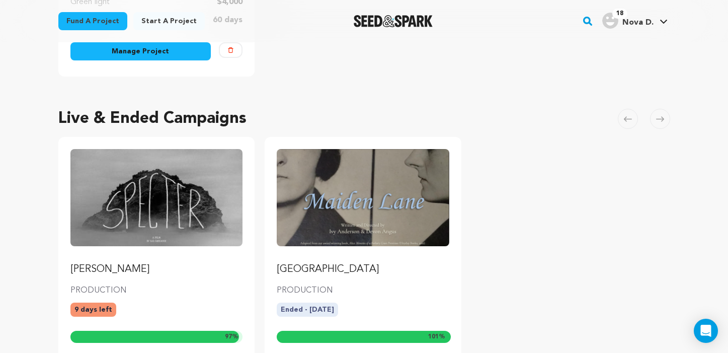
scroll to position [440, 0]
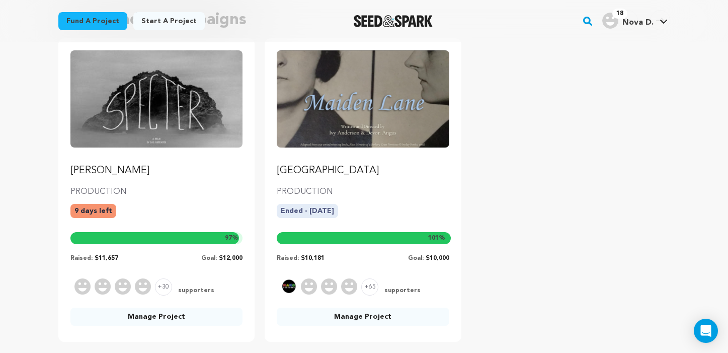
click at [359, 310] on link "Manage Project" at bounding box center [363, 316] width 172 height 18
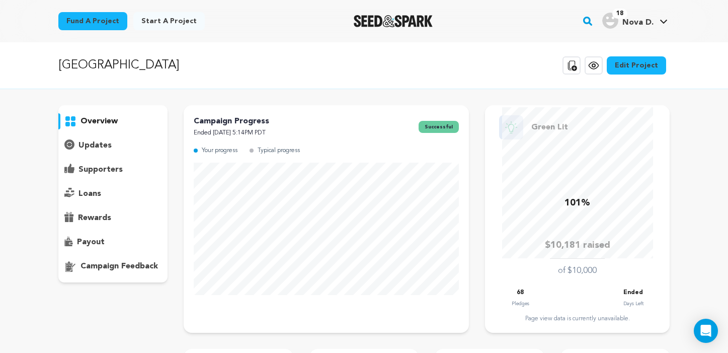
click at [99, 149] on p "updates" at bounding box center [94, 145] width 33 height 12
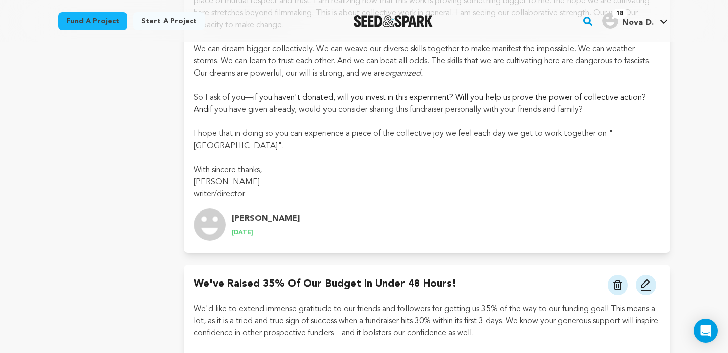
scroll to position [1530, 0]
click at [196, 96] on p "So I ask of you— if you haven't donated, will you invest in this experiment? Wi…" at bounding box center [427, 105] width 466 height 24
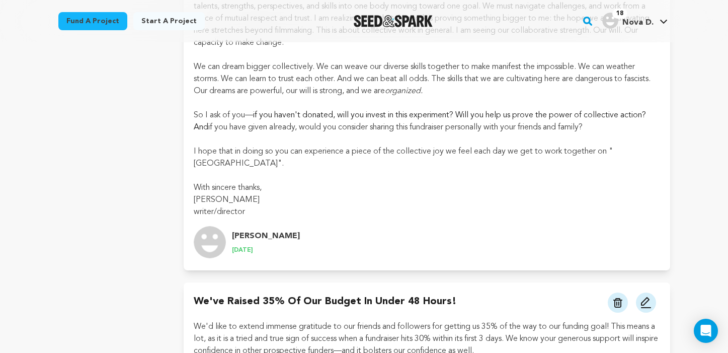
scroll to position [1508, 0]
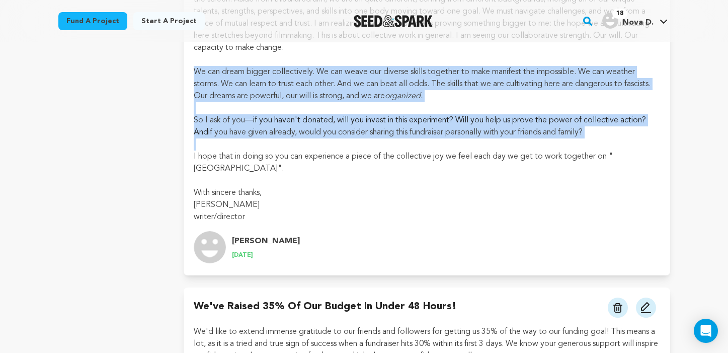
drag, startPoint x: 195, startPoint y: 69, endPoint x: 631, endPoint y: 139, distance: 441.1
copy div "We can dream bigger collectively. We can weave our diverse skills together to m…"
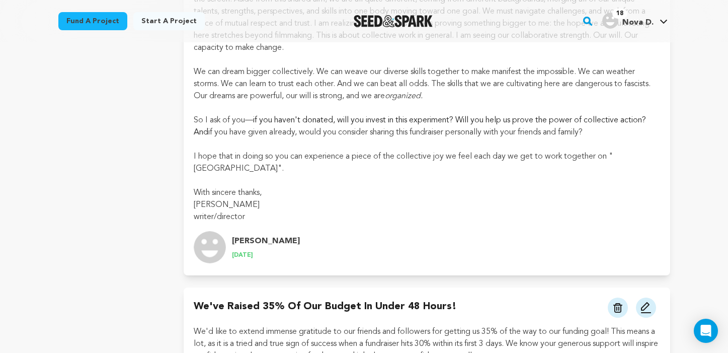
click at [632, 144] on p at bounding box center [427, 144] width 466 height 12
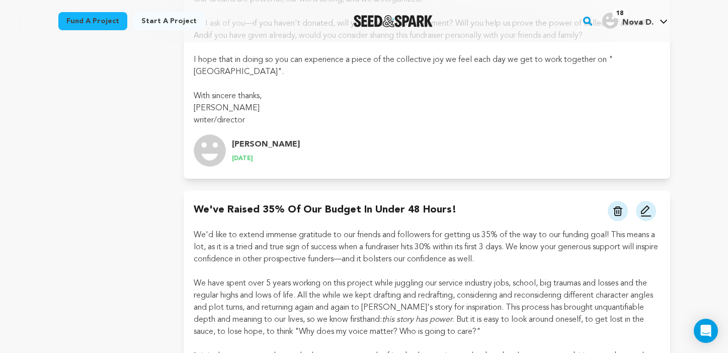
scroll to position [1640, 0]
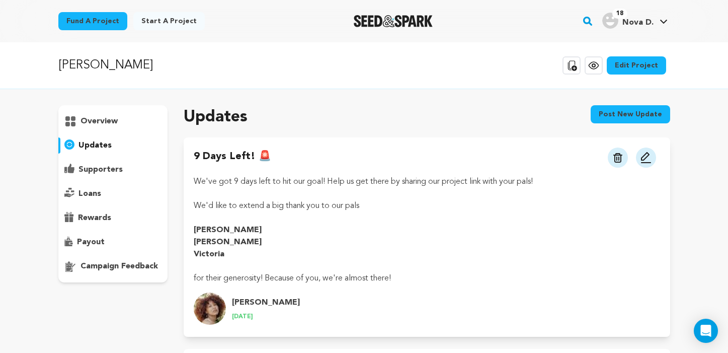
click at [118, 116] on div "overview" at bounding box center [113, 121] width 110 height 16
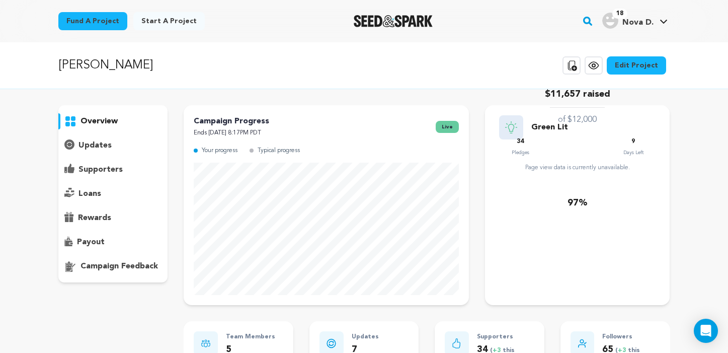
click at [406, 23] on img "Seed&Spark Homepage" at bounding box center [393, 21] width 79 height 12
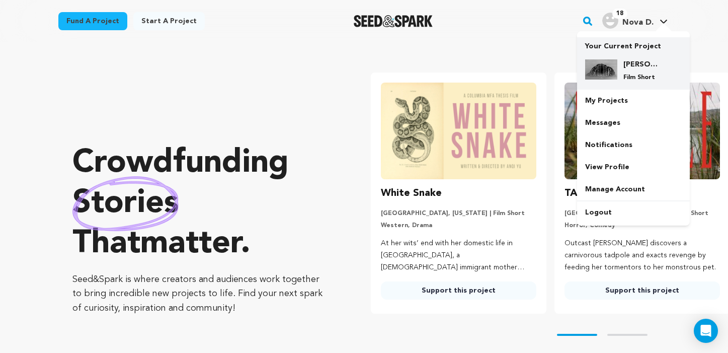
click at [632, 65] on h4 "[PERSON_NAME]" at bounding box center [641, 64] width 36 height 10
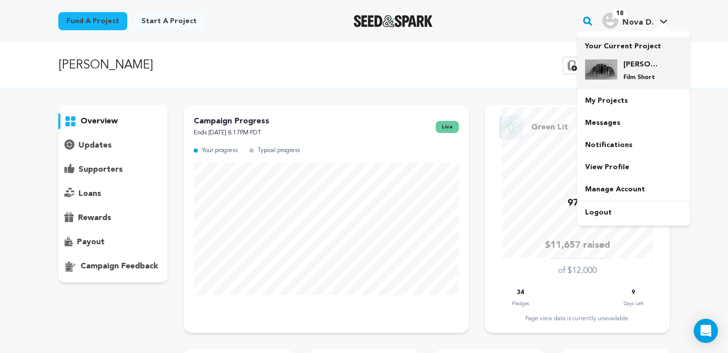
click at [635, 71] on div "[PERSON_NAME] Film Short" at bounding box center [641, 70] width 48 height 22
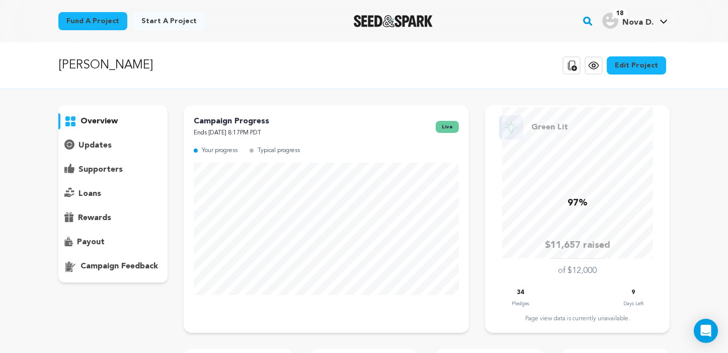
click at [599, 70] on icon at bounding box center [593, 65] width 12 height 12
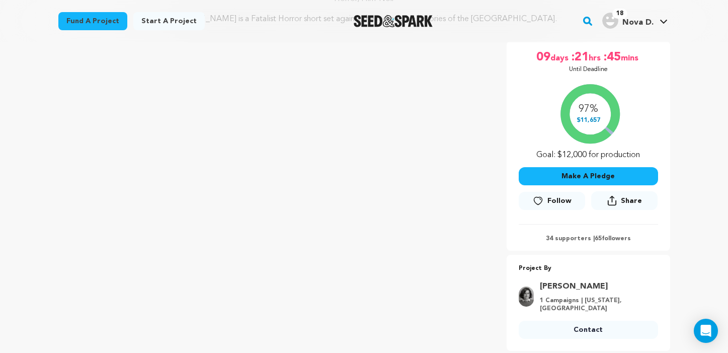
scroll to position [140, 0]
click at [621, 204] on button "Share" at bounding box center [624, 200] width 66 height 19
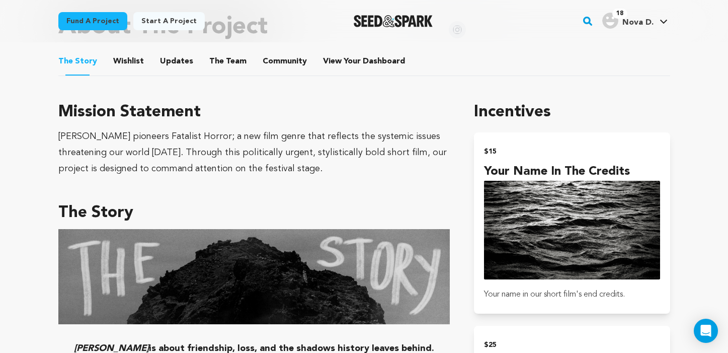
scroll to position [421, 0]
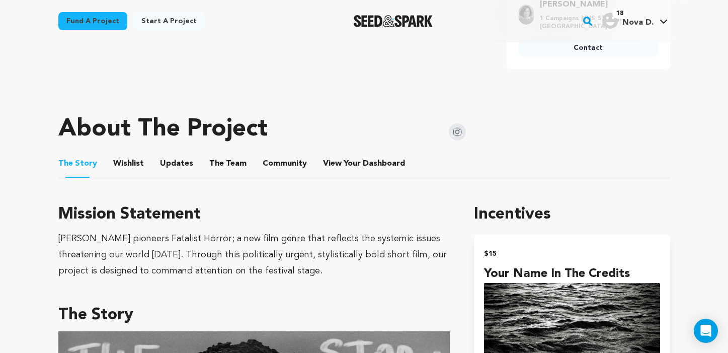
click at [179, 165] on button "Updates" at bounding box center [176, 165] width 24 height 24
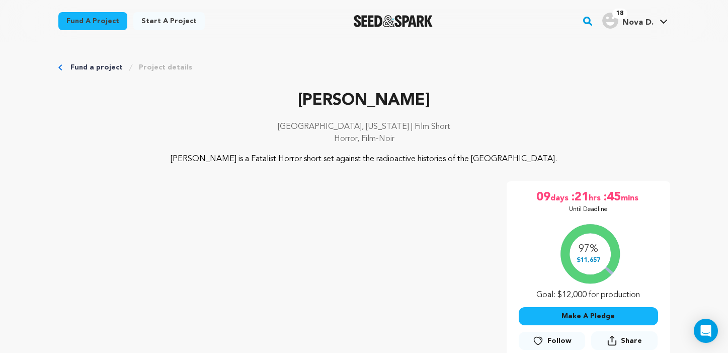
scroll to position [268, 0]
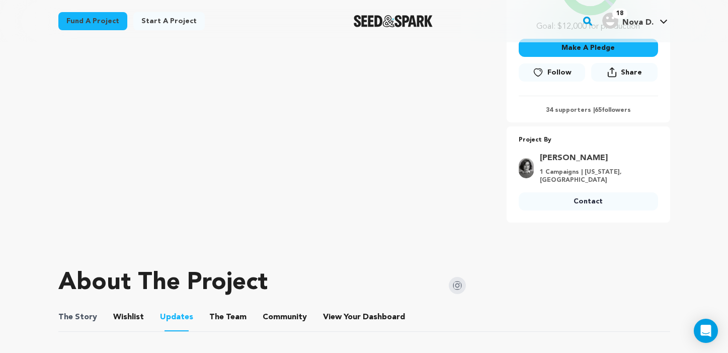
click at [94, 314] on span "The Story" at bounding box center [77, 317] width 39 height 12
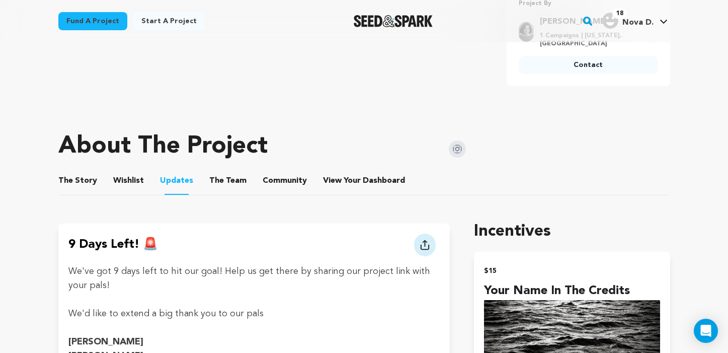
scroll to position [406, 0]
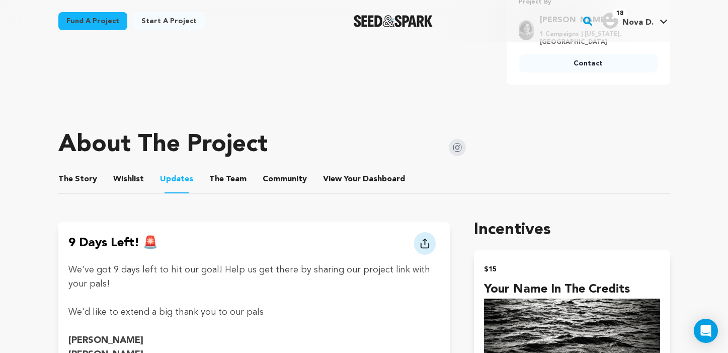
click at [134, 174] on button "Wishlist" at bounding box center [128, 181] width 24 height 24
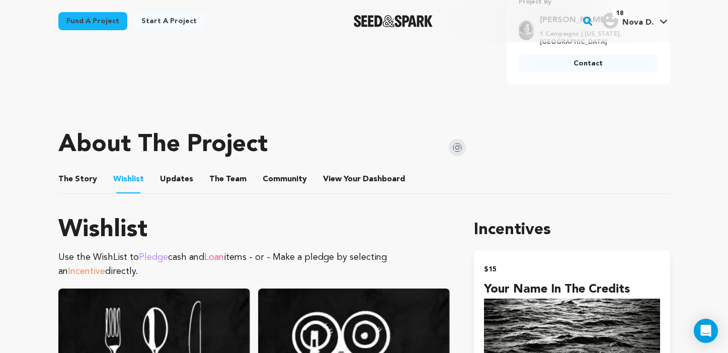
click at [80, 181] on button "The Story" at bounding box center [77, 181] width 24 height 24
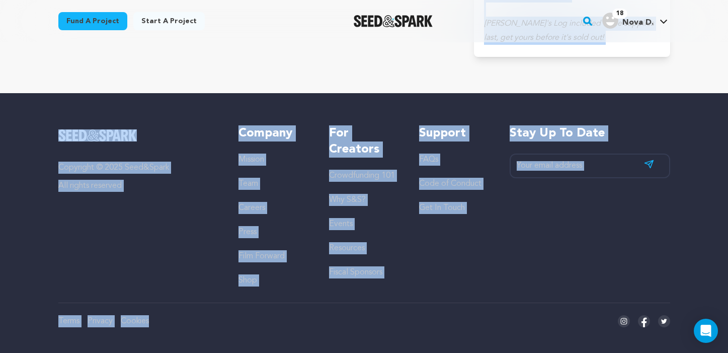
scroll to position [3022, 0]
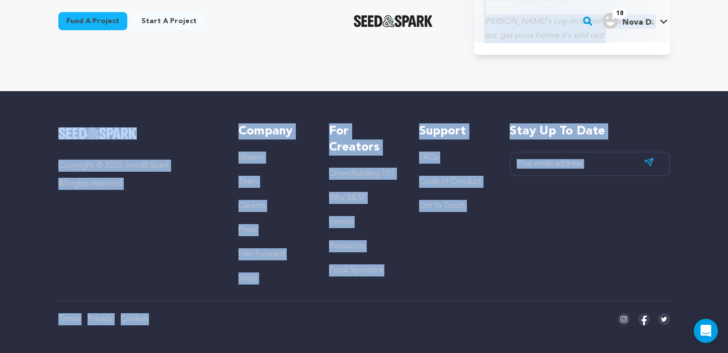
drag, startPoint x: 58, startPoint y: 136, endPoint x: 359, endPoint y: 74, distance: 307.5
copy div "Loremip dolorsit Ametcons Adipis; e sed doei tempo inci utlabore etd magnaali e…"
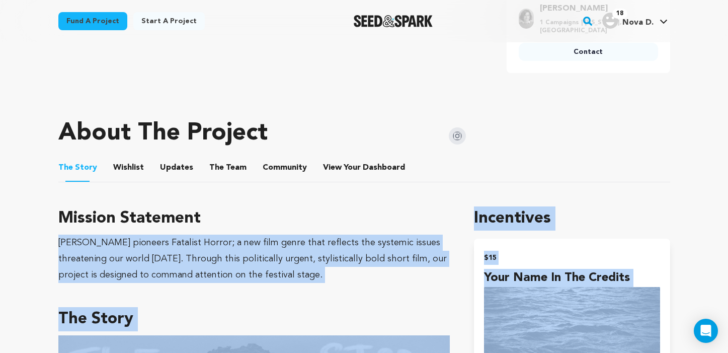
scroll to position [146, 0]
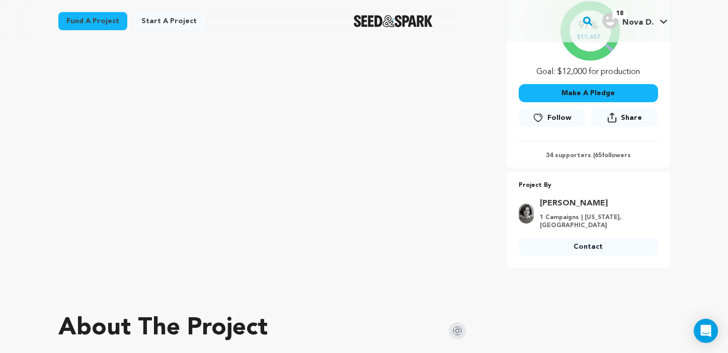
scroll to position [339, 0]
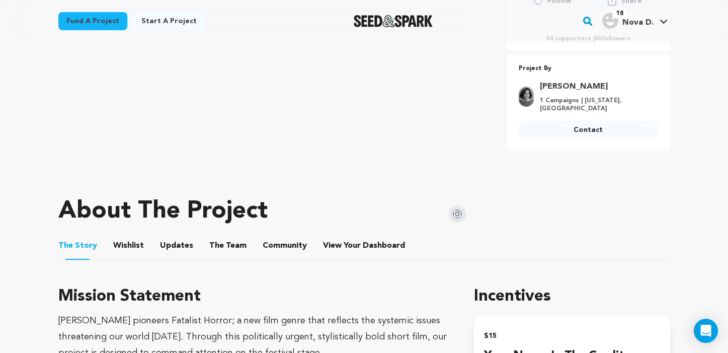
click at [459, 210] on img at bounding box center [457, 213] width 17 height 17
